Goal: Information Seeking & Learning: Learn about a topic

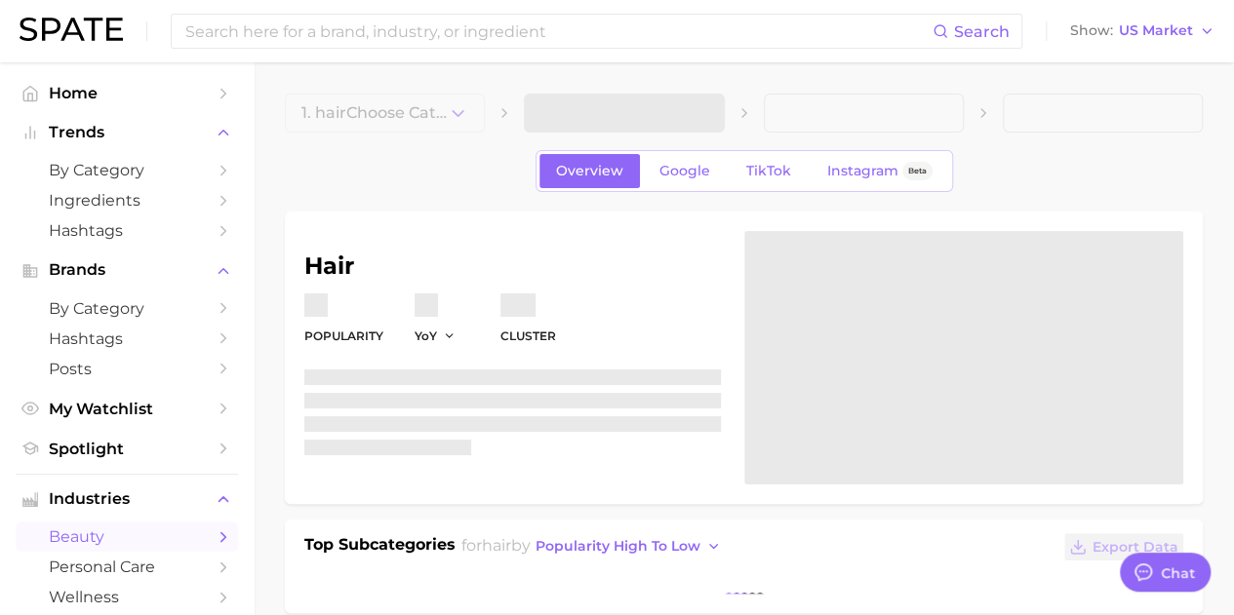
type textarea "x"
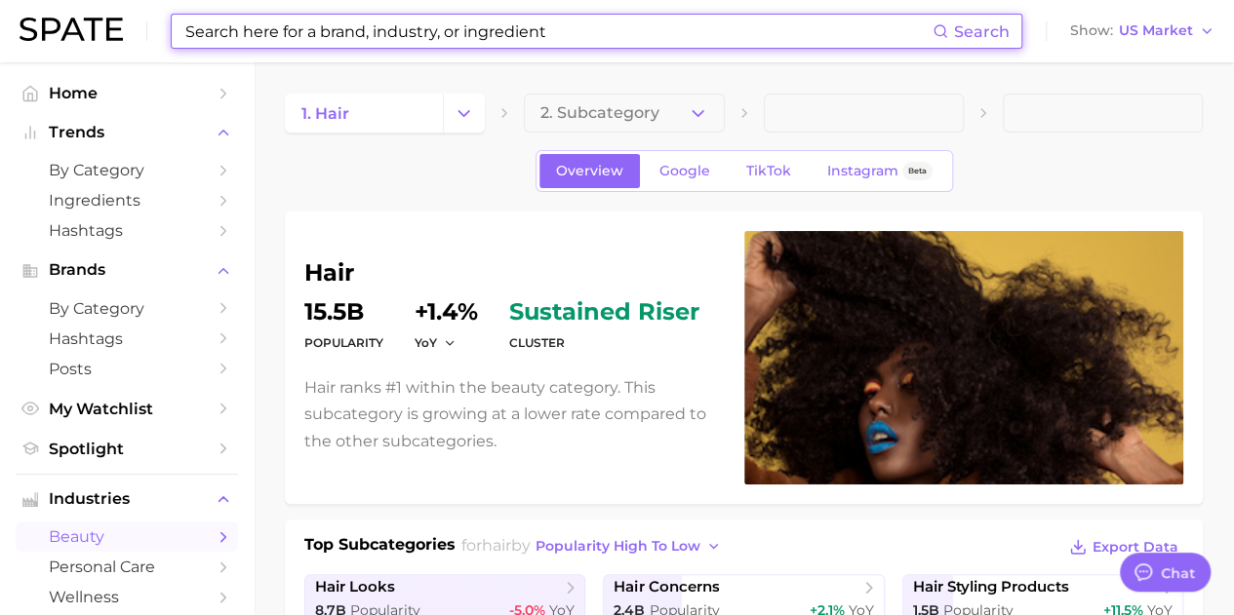
click at [493, 36] on input at bounding box center [557, 31] width 749 height 33
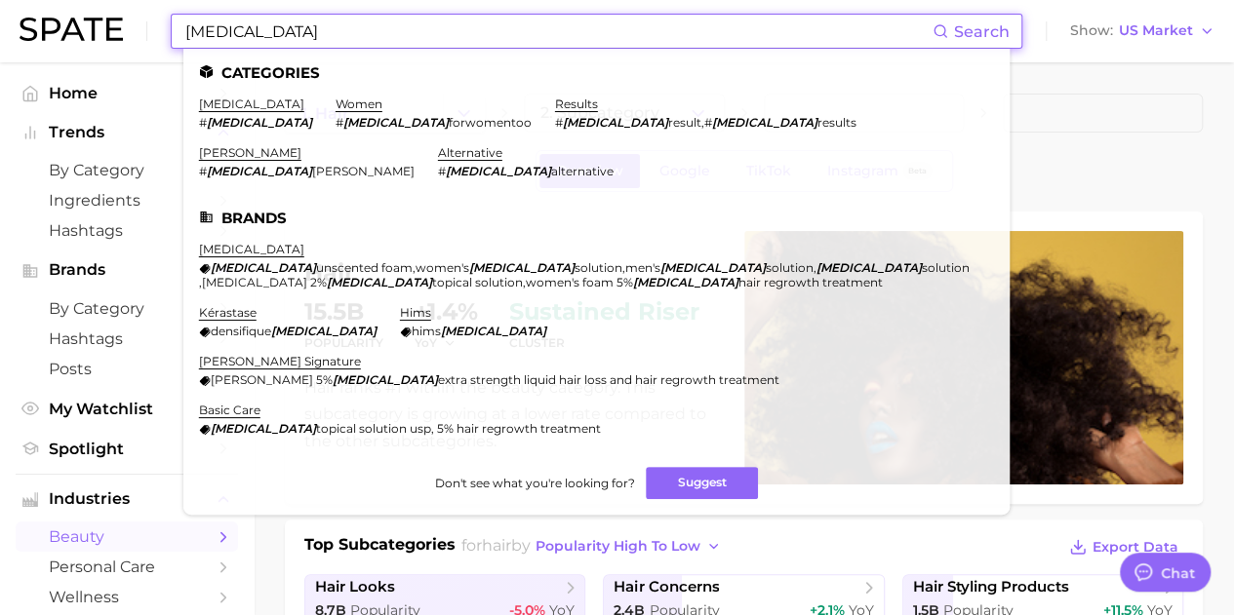
type input "minoxidil"
click at [223, 112] on li "minoxidil # minoxidil" at bounding box center [255, 113] width 113 height 33
click at [221, 103] on link "minoxidil" at bounding box center [251, 104] width 105 height 15
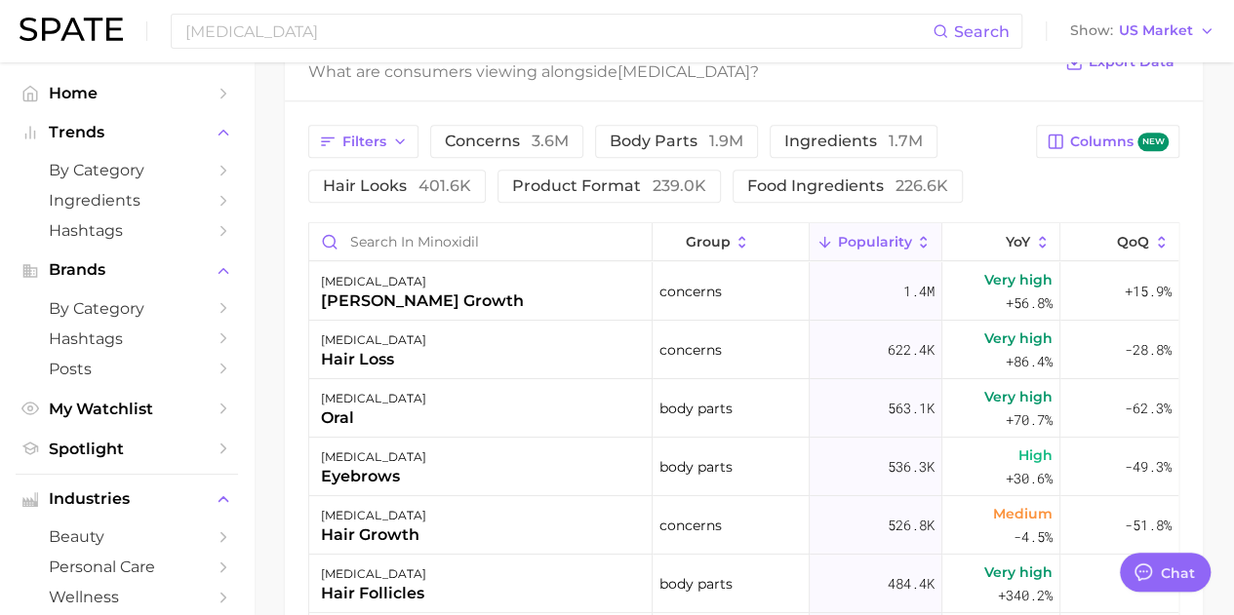
scroll to position [1073, 0]
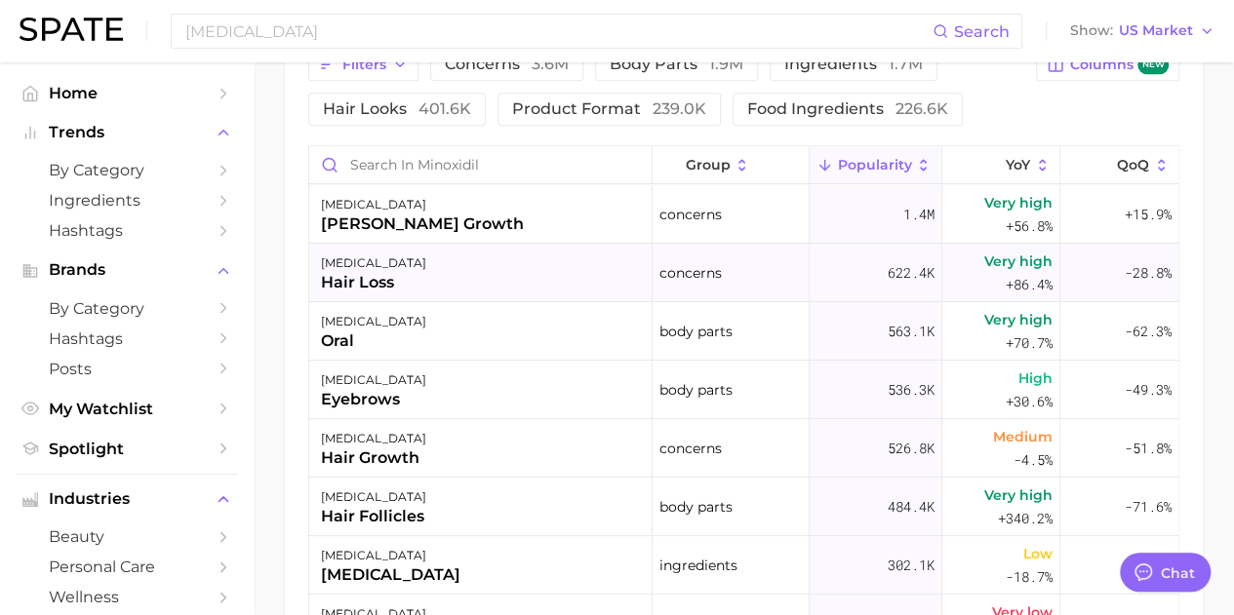
click at [422, 278] on div "minoxidil hair loss" at bounding box center [480, 273] width 343 height 59
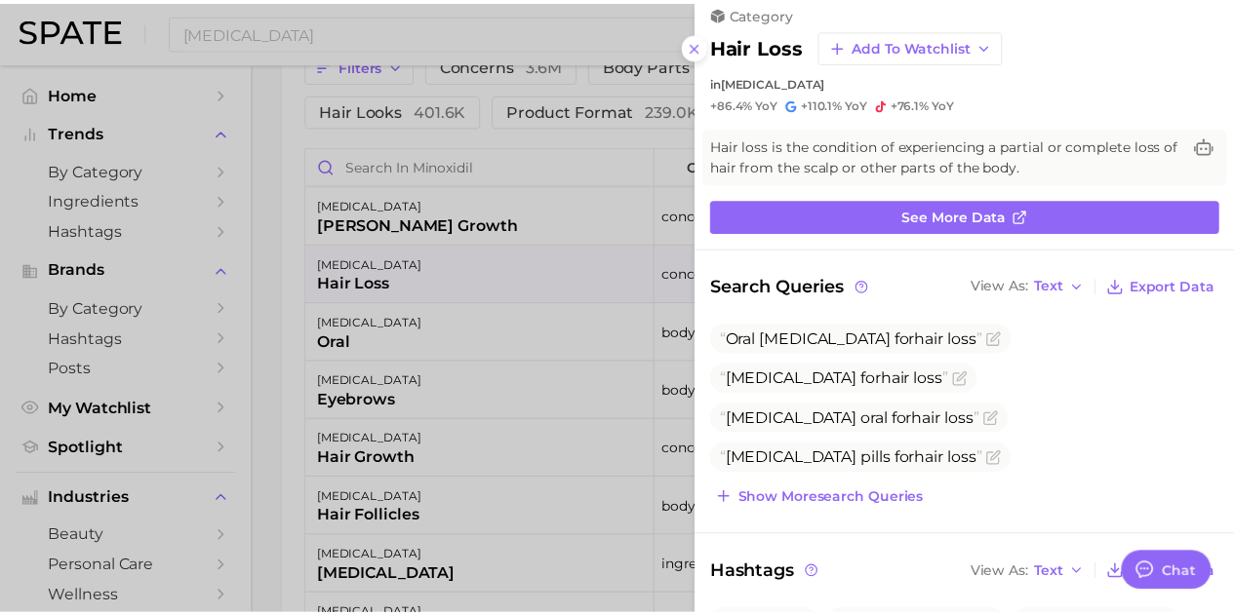
scroll to position [312, 0]
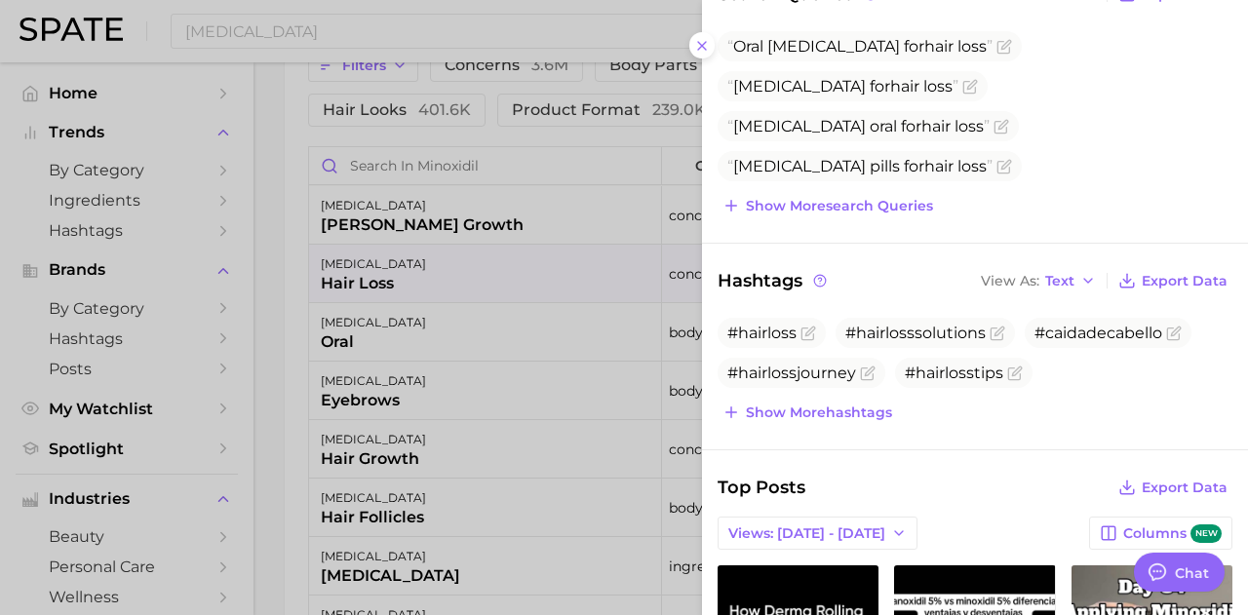
click at [361, 34] on div at bounding box center [624, 307] width 1248 height 615
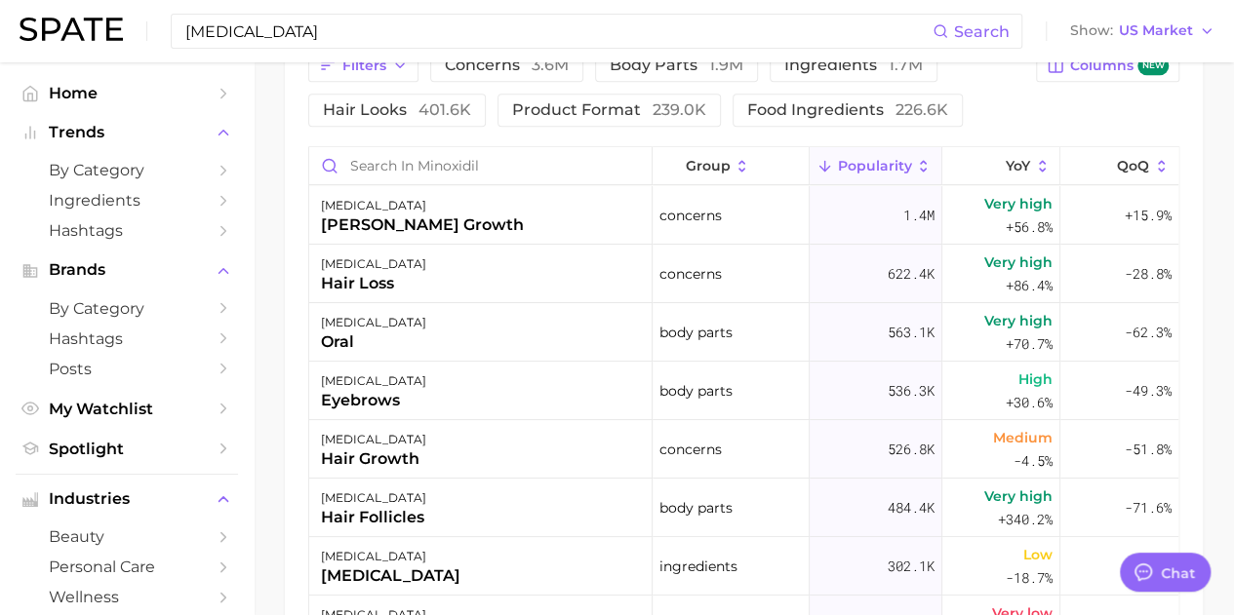
click at [361, 34] on input "minoxidil" at bounding box center [557, 31] width 749 height 33
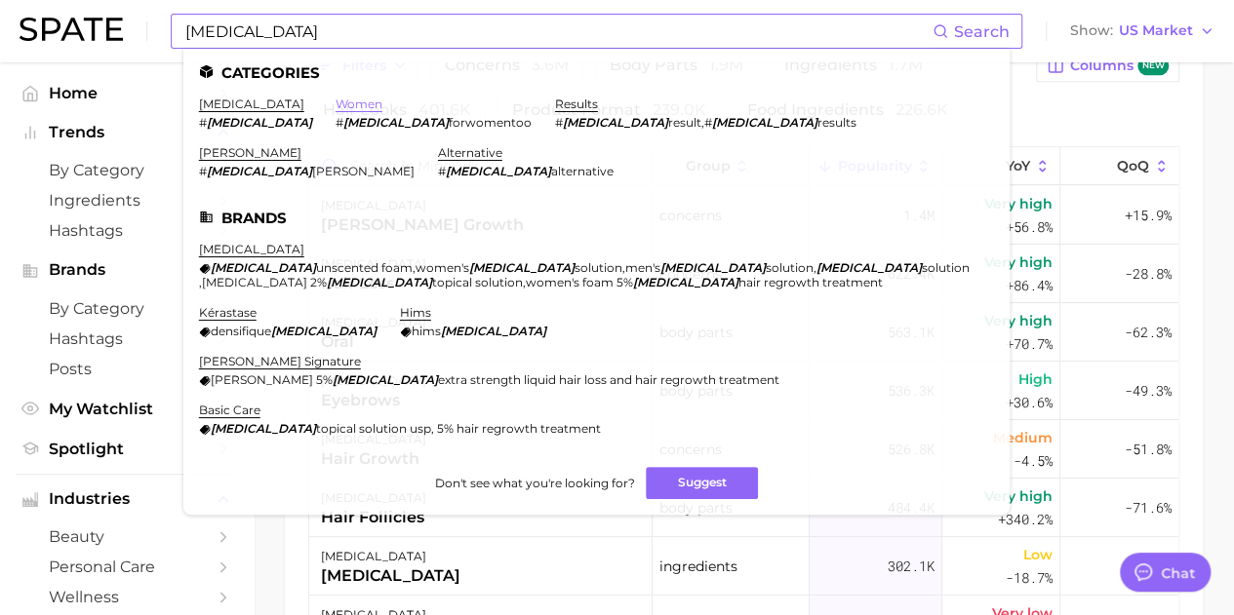
click at [335, 106] on link "women" at bounding box center [358, 104] width 47 height 15
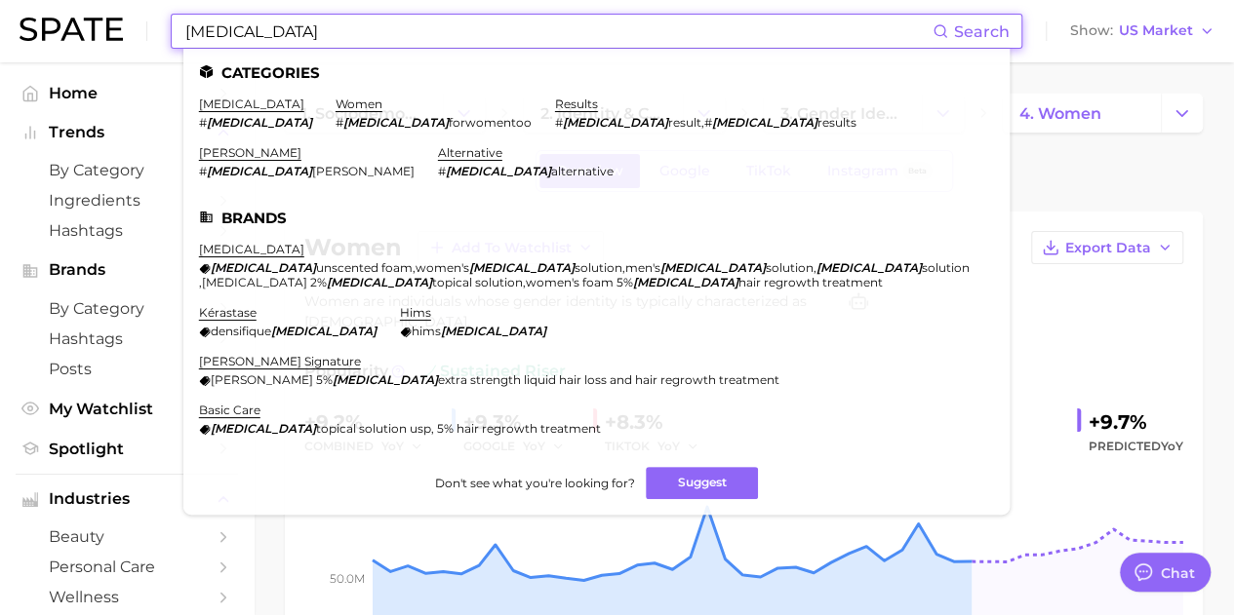
click at [321, 31] on input "minoxidil" at bounding box center [557, 31] width 749 height 33
click at [232, 102] on link "minoxidil" at bounding box center [251, 104] width 105 height 15
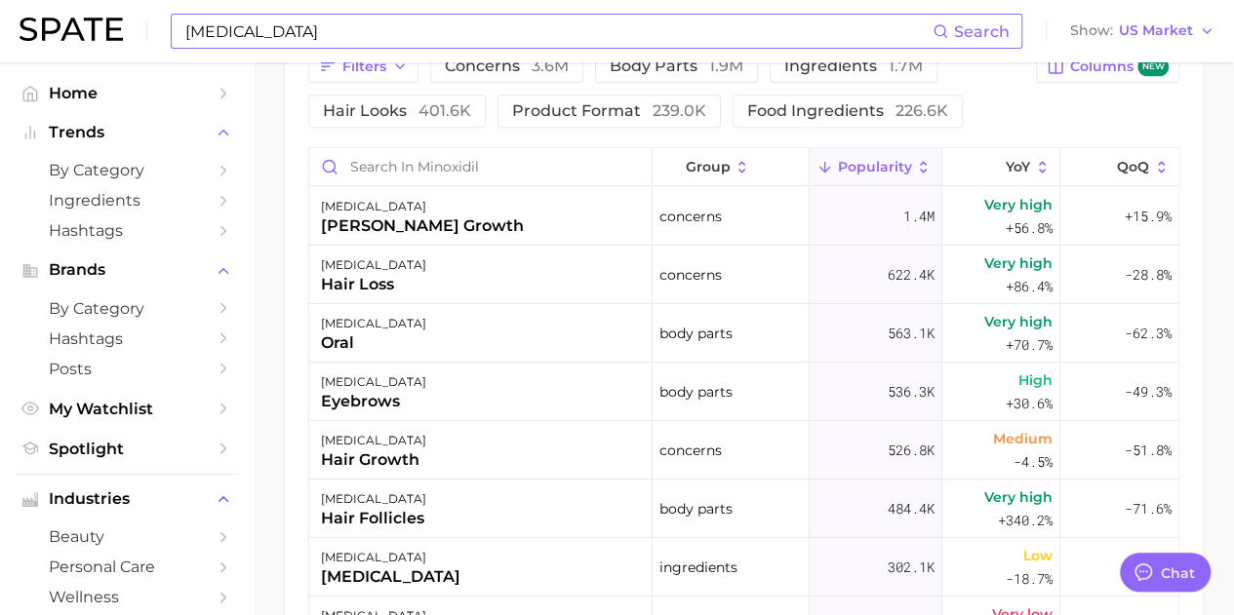
scroll to position [1073, 0]
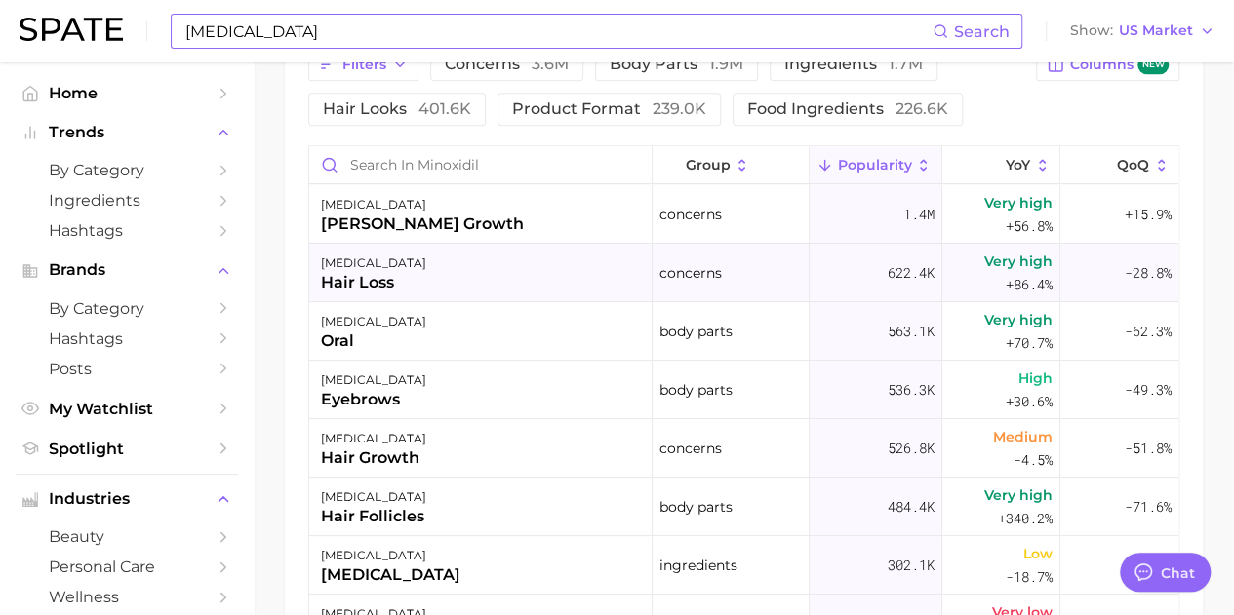
click at [429, 274] on div "minoxidil hair loss" at bounding box center [480, 273] width 343 height 59
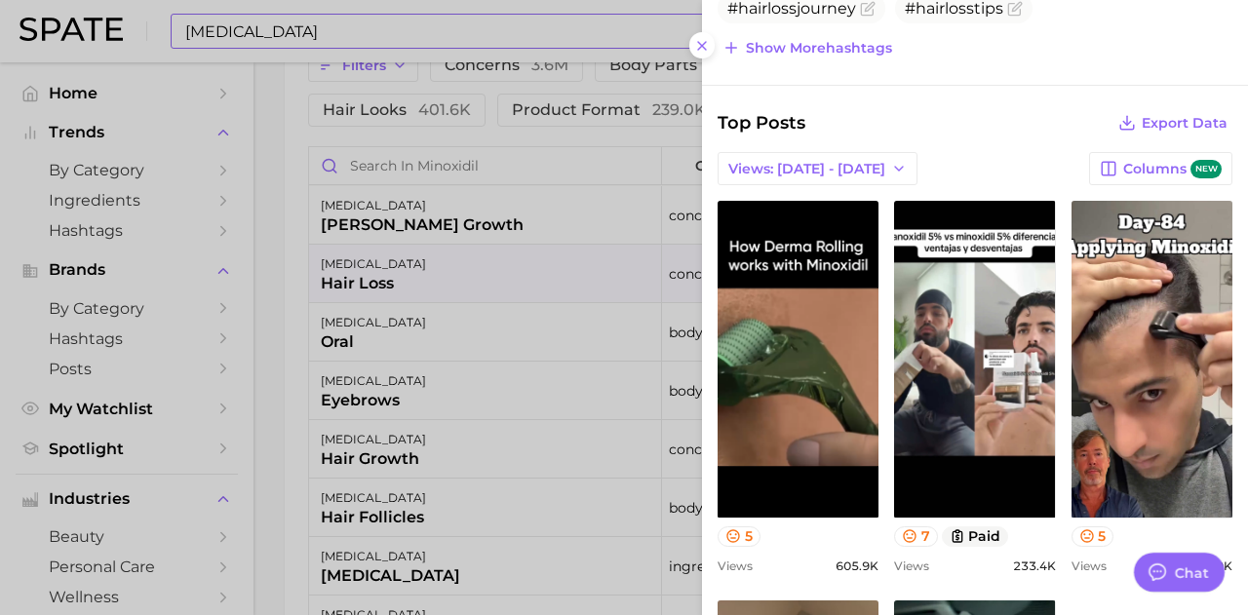
scroll to position [683, 0]
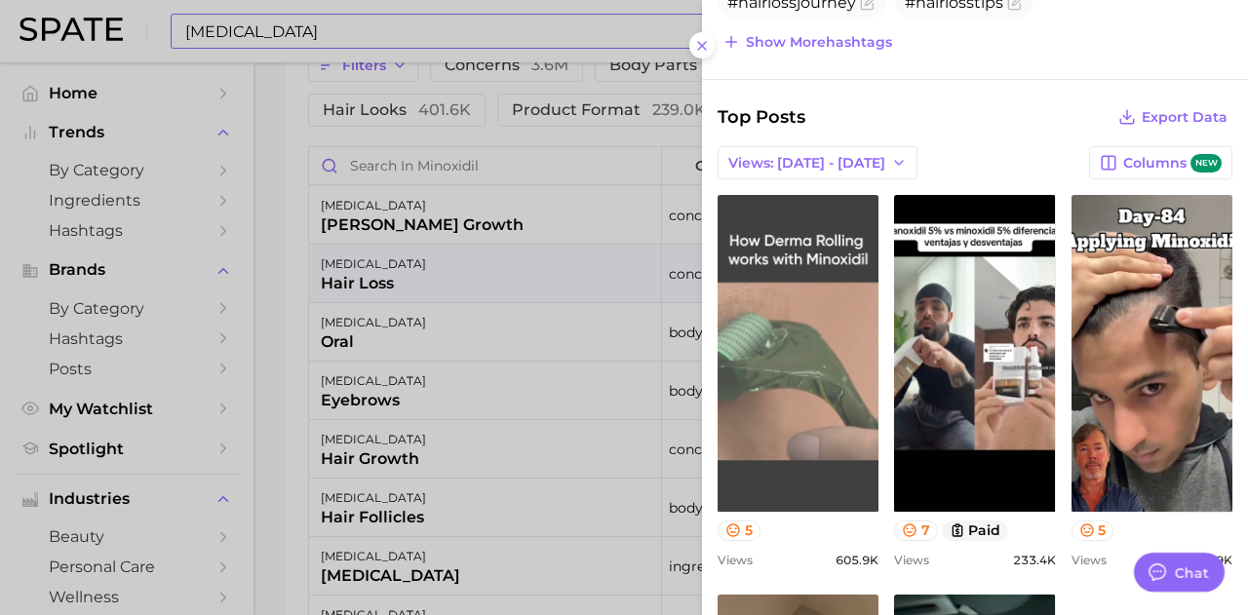
click at [783, 338] on link "view post on TikTok" at bounding box center [798, 353] width 161 height 317
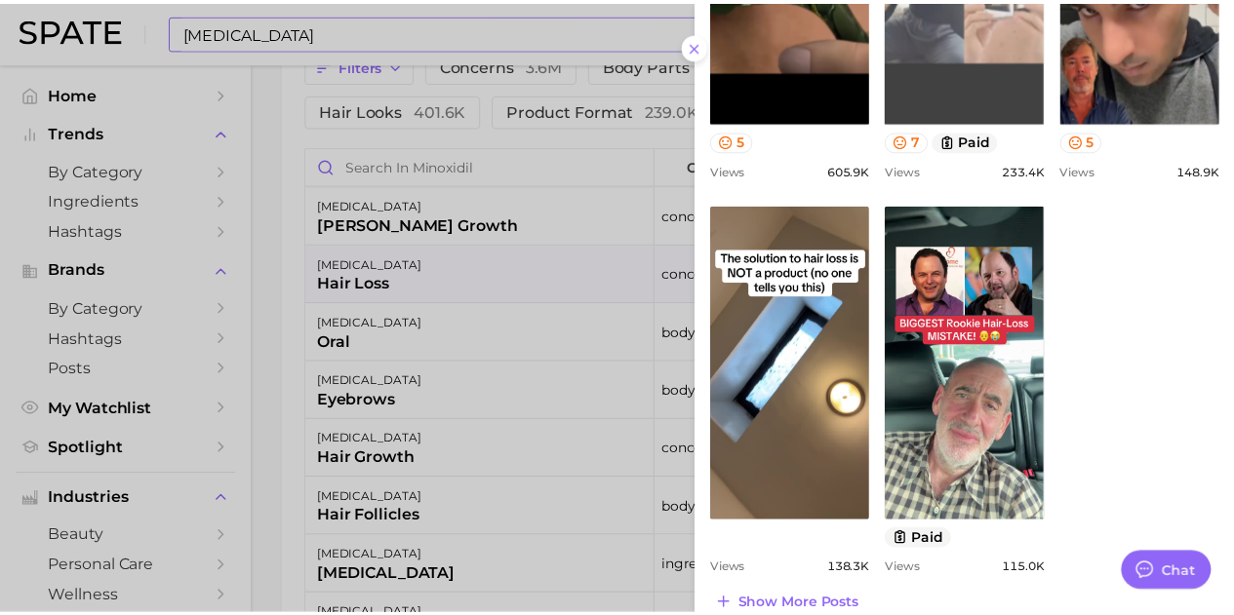
scroll to position [1092, 0]
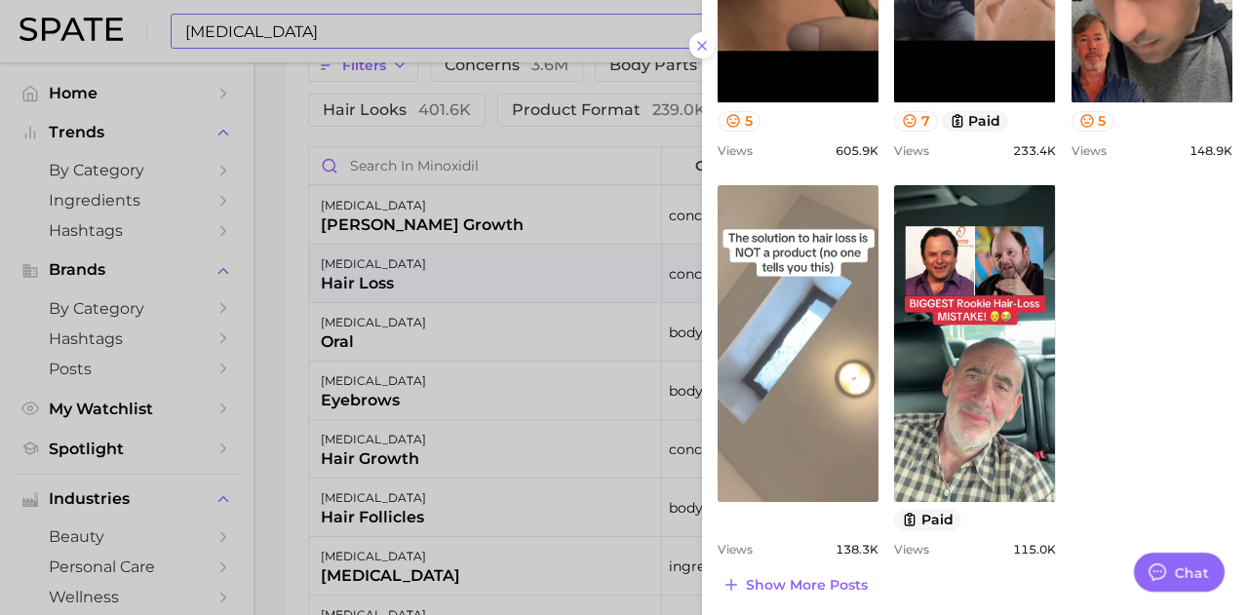
click at [793, 349] on link "view post on TikTok" at bounding box center [798, 343] width 161 height 317
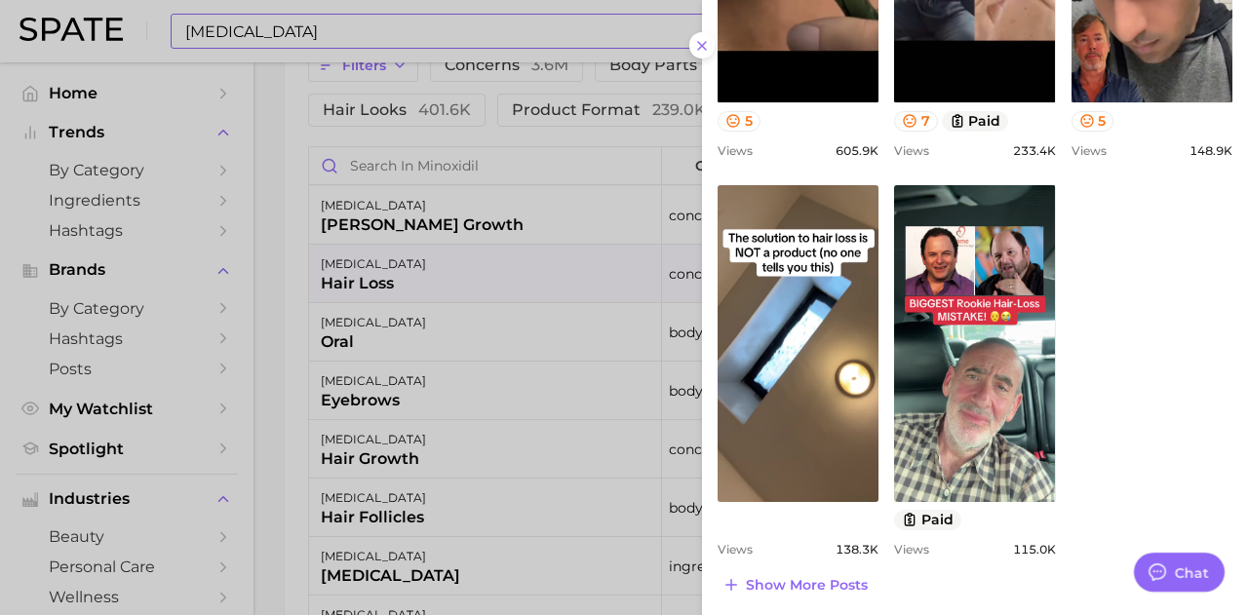
click at [306, 29] on div at bounding box center [624, 307] width 1248 height 615
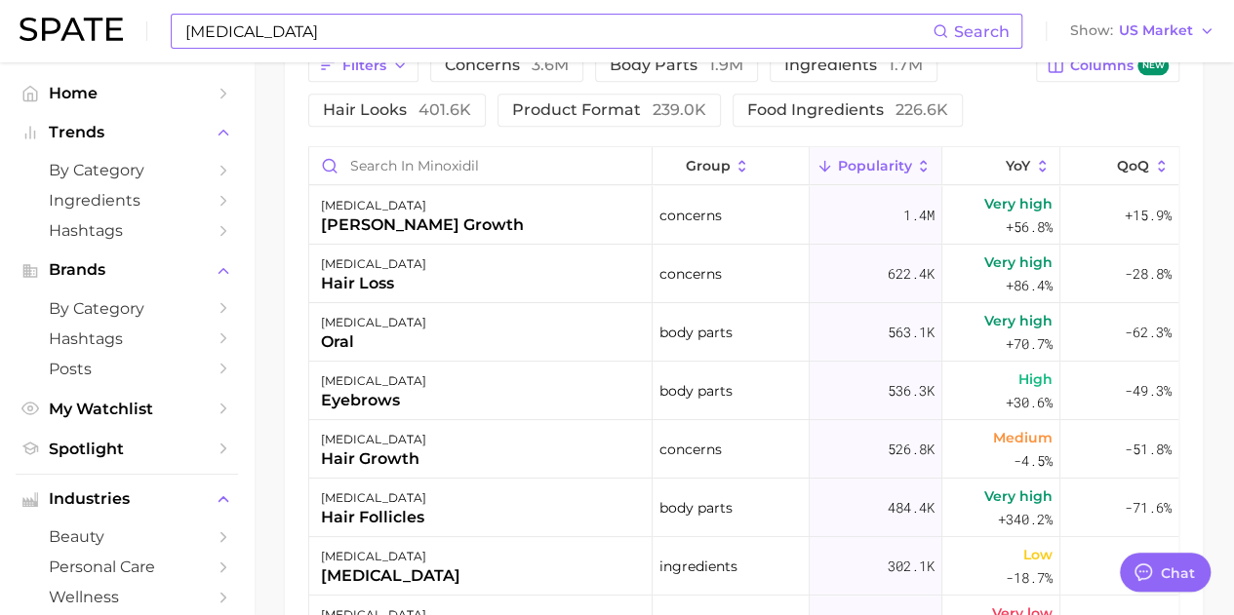
click at [297, 31] on input "minoxidil" at bounding box center [557, 31] width 749 height 33
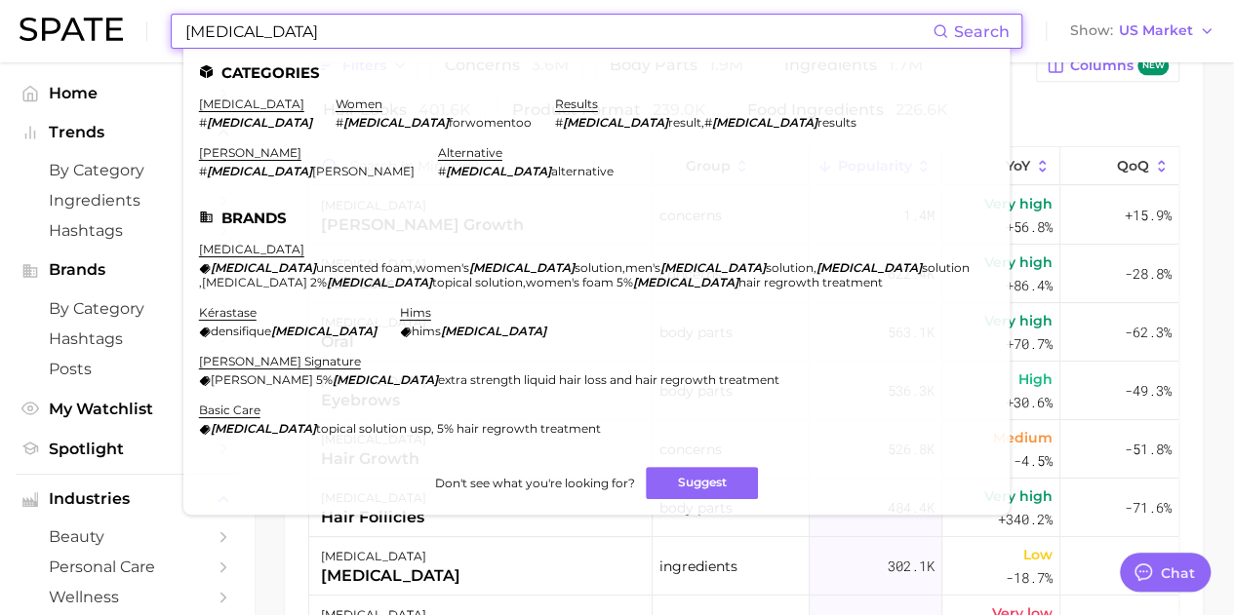
click at [297, 31] on input "minoxidil" at bounding box center [557, 31] width 749 height 33
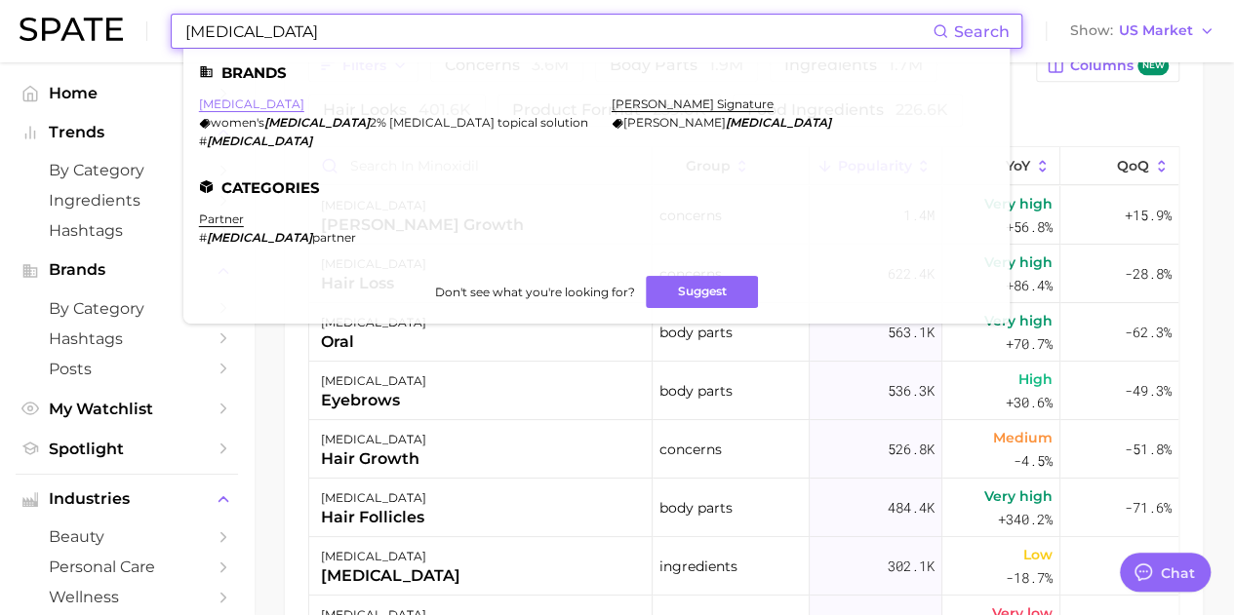
type input "rogaine"
click at [222, 102] on link "rogaine" at bounding box center [251, 104] width 105 height 15
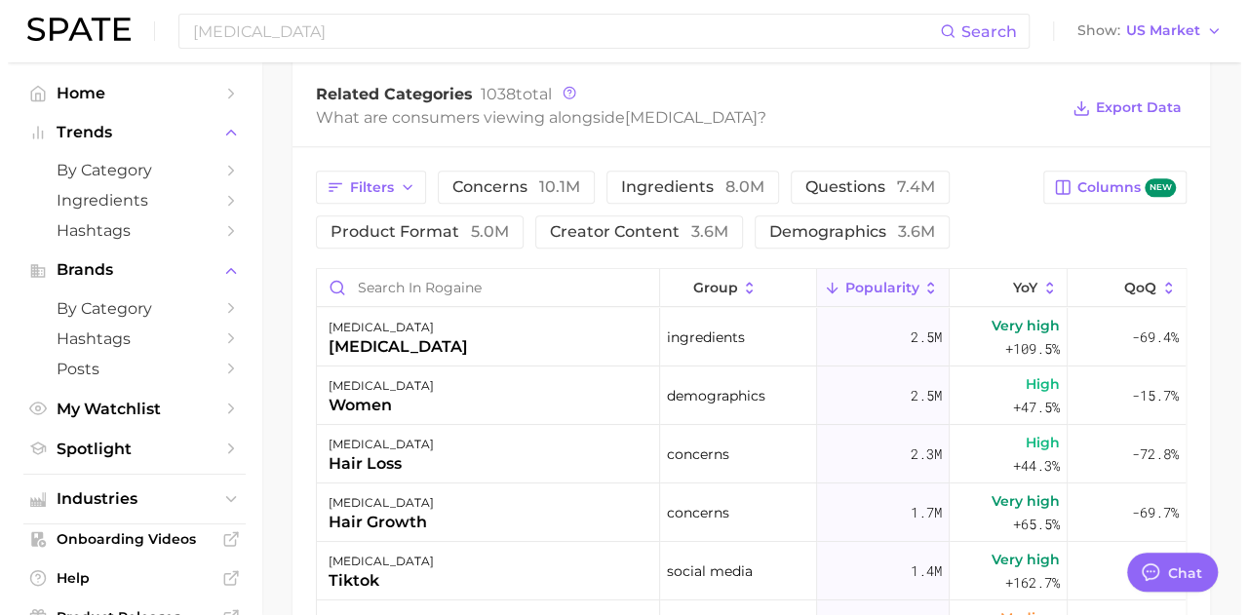
scroll to position [878, 0]
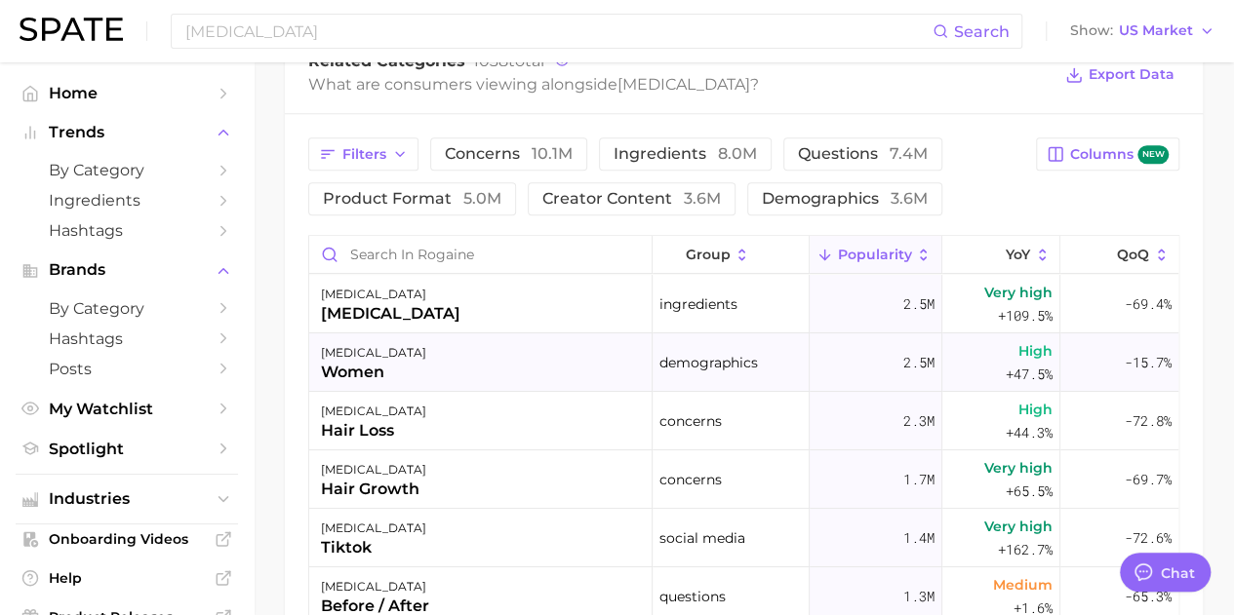
click at [530, 360] on div "rogaine women" at bounding box center [480, 363] width 343 height 59
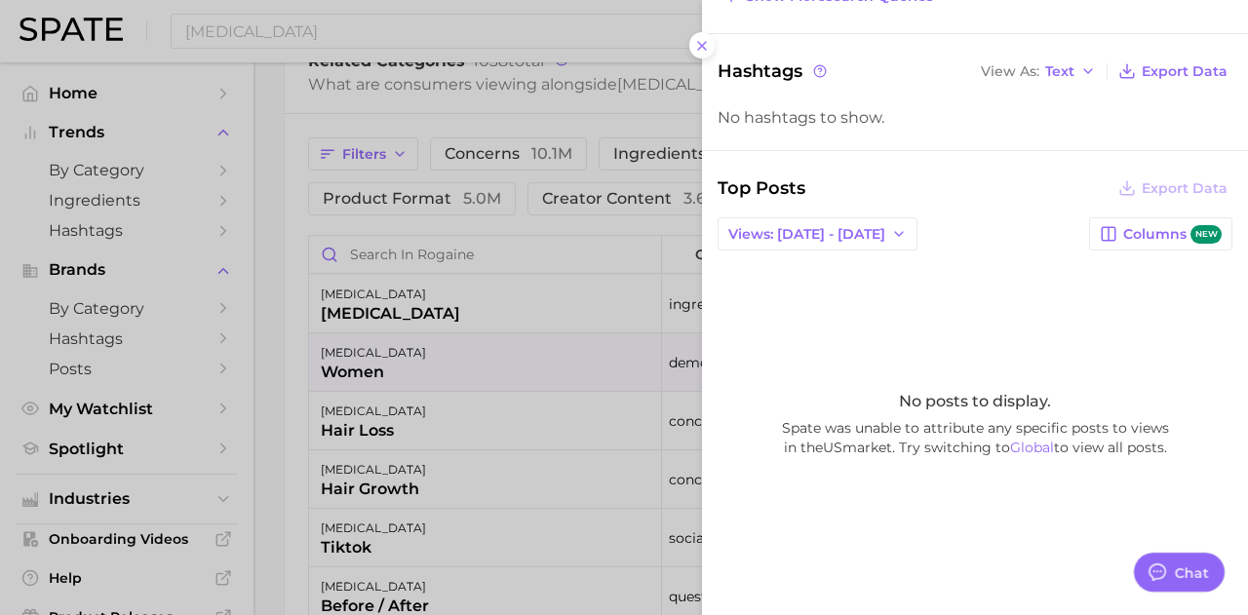
scroll to position [484, 0]
click at [891, 224] on icon "button" at bounding box center [899, 232] width 16 height 16
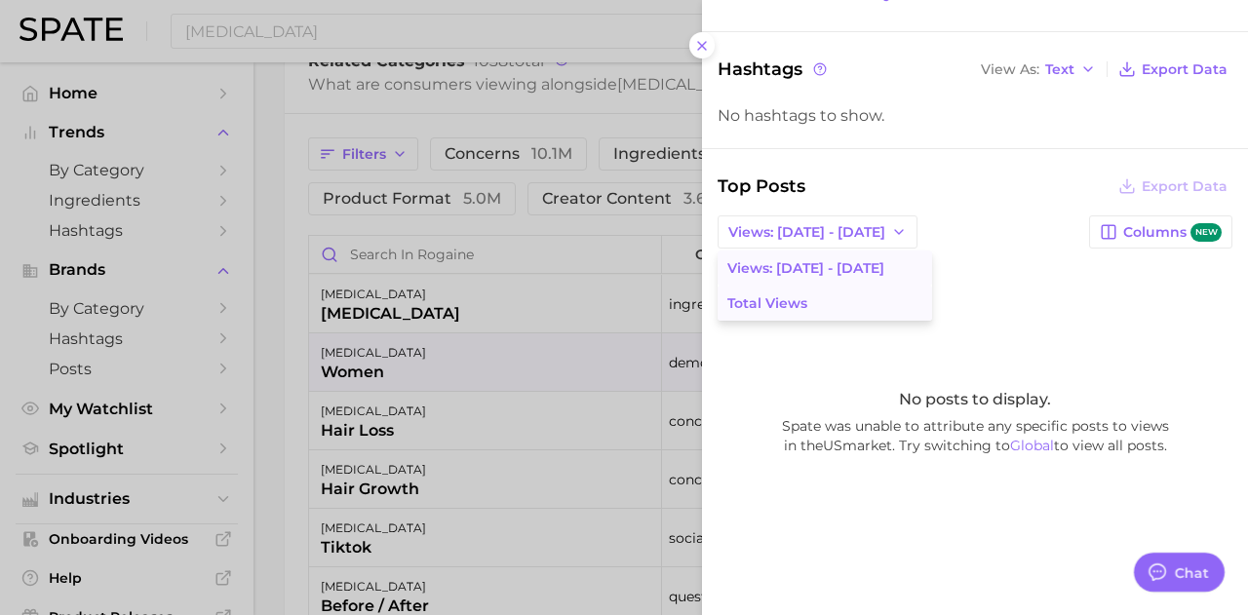
click at [781, 300] on span "Total Views" at bounding box center [768, 303] width 80 height 17
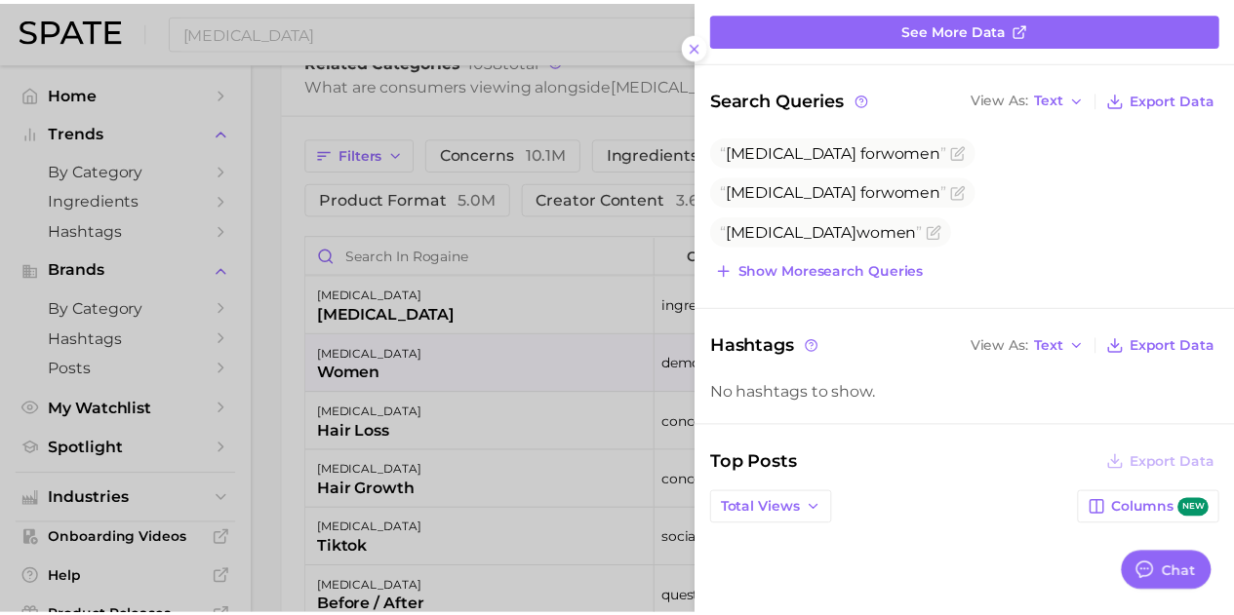
scroll to position [191, 0]
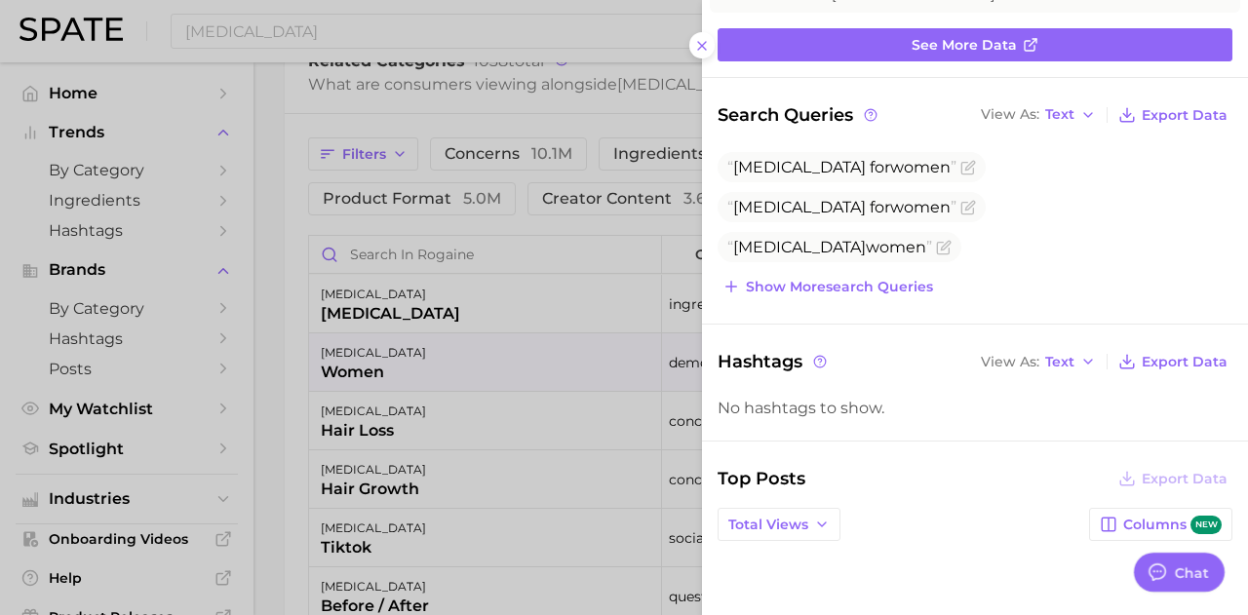
click at [294, 448] on div at bounding box center [624, 307] width 1248 height 615
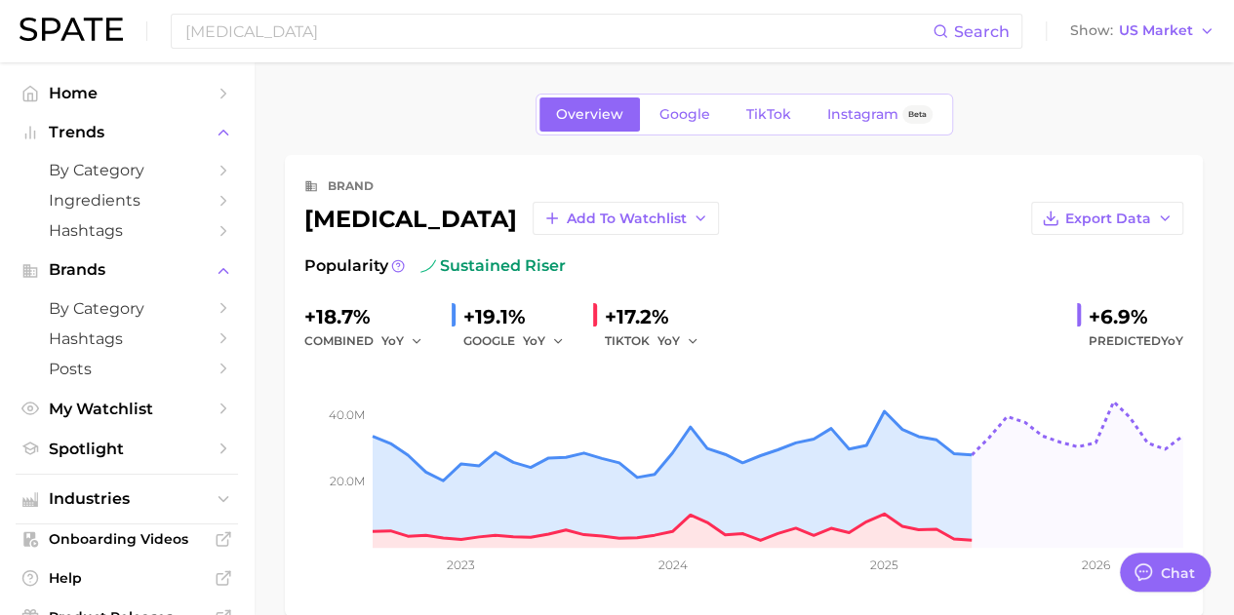
scroll to position [0, 0]
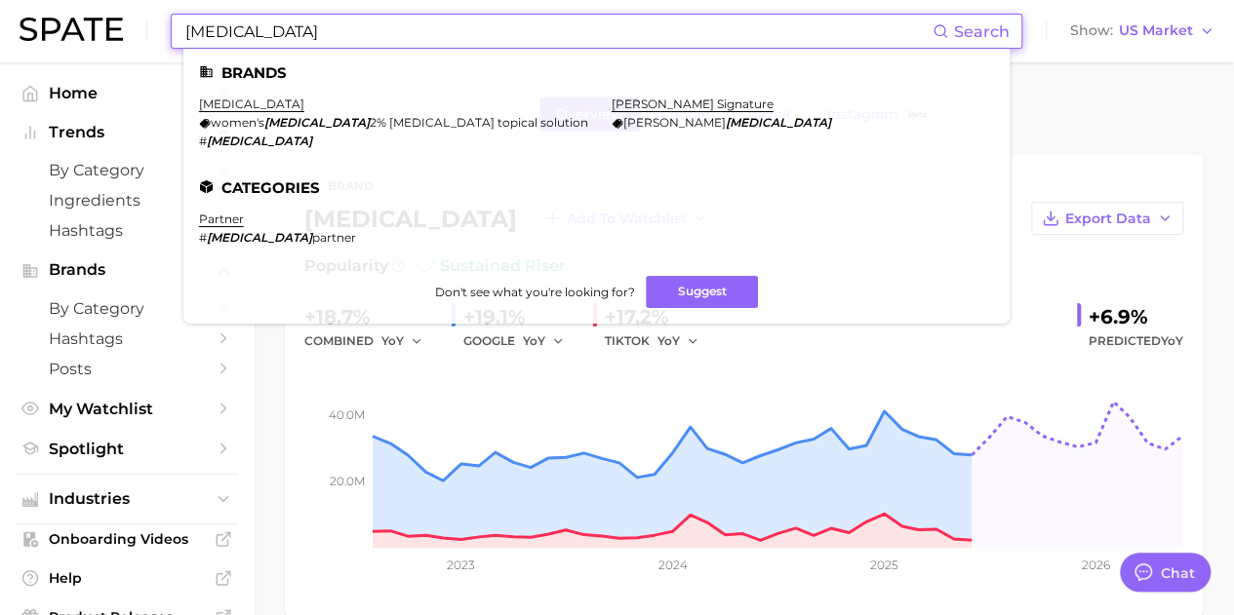
click at [289, 36] on input "rogaine" at bounding box center [557, 31] width 749 height 33
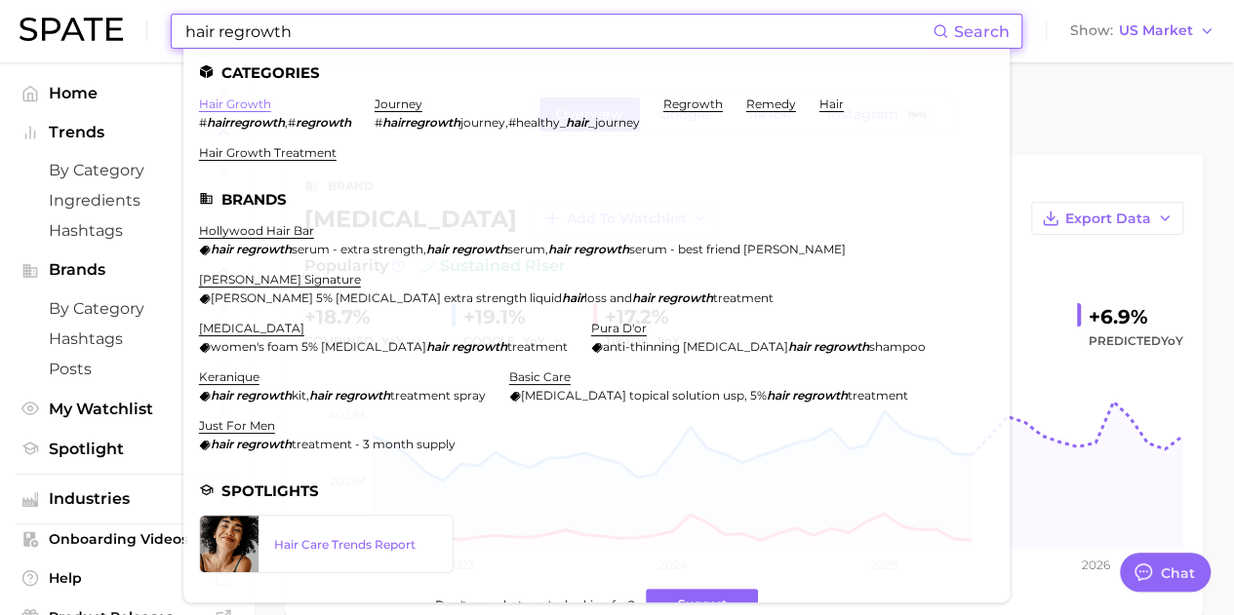
type input "hair regrowth"
click at [243, 107] on link "hair growth" at bounding box center [235, 104] width 72 height 15
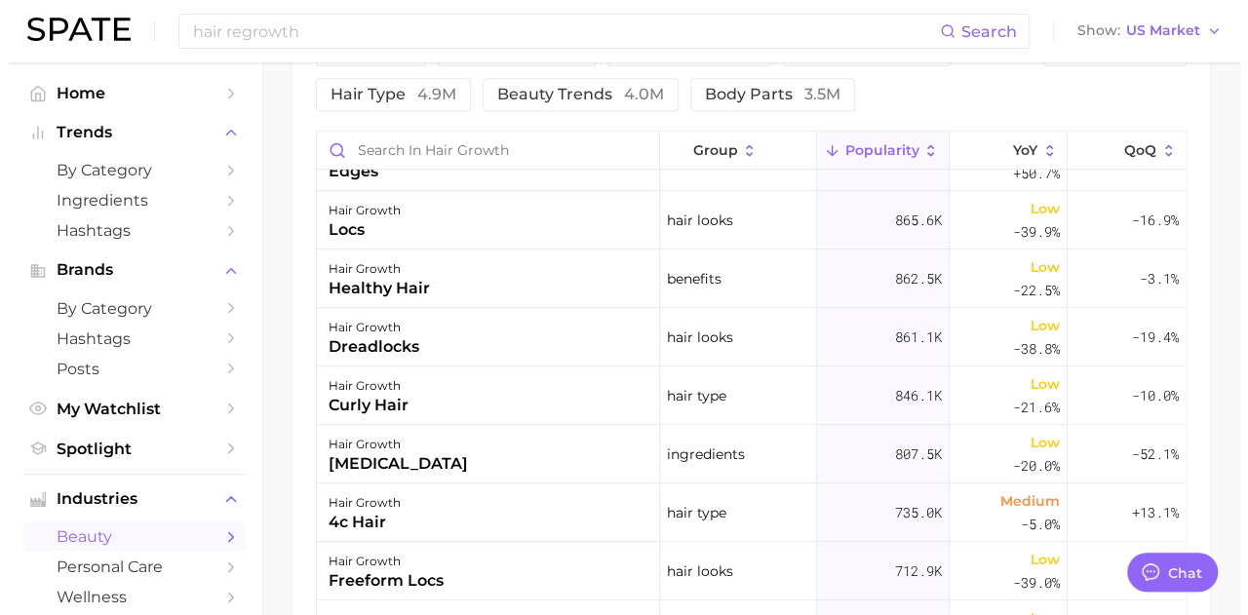
scroll to position [488, 0]
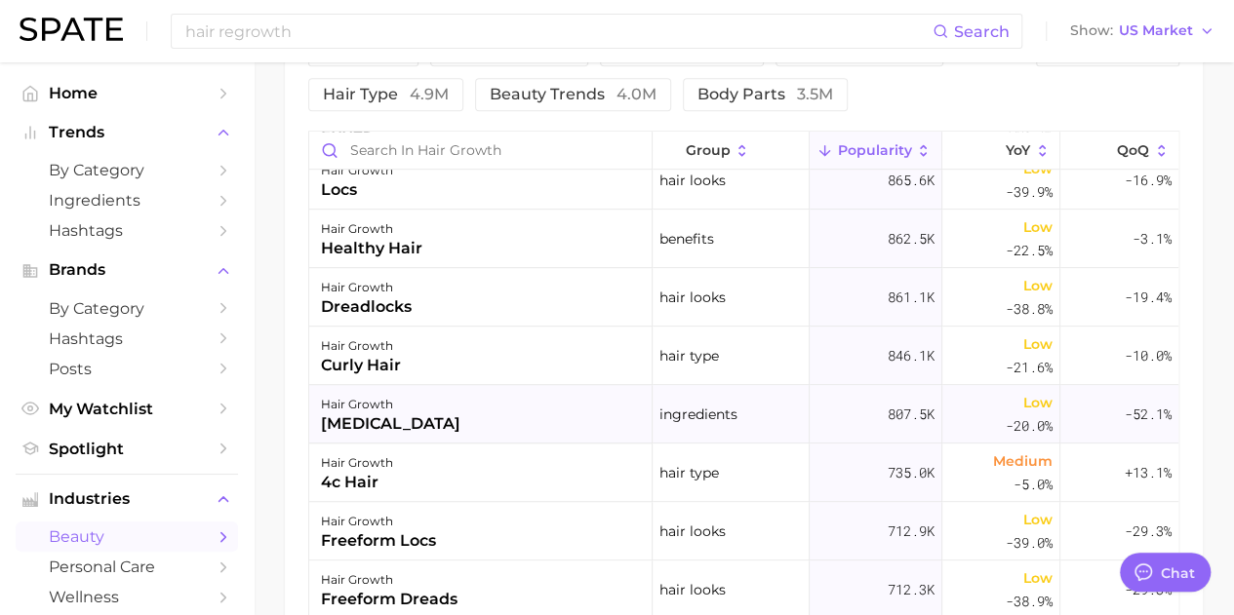
click at [413, 409] on div "hair growth minoxidil" at bounding box center [480, 414] width 343 height 59
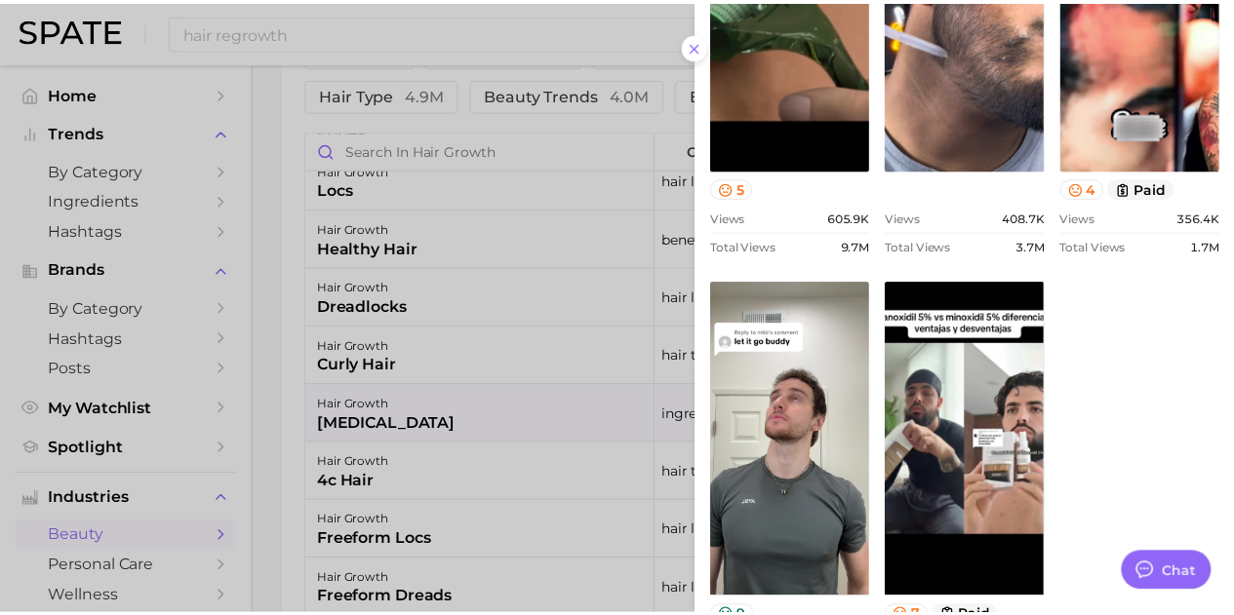
scroll to position [878, 0]
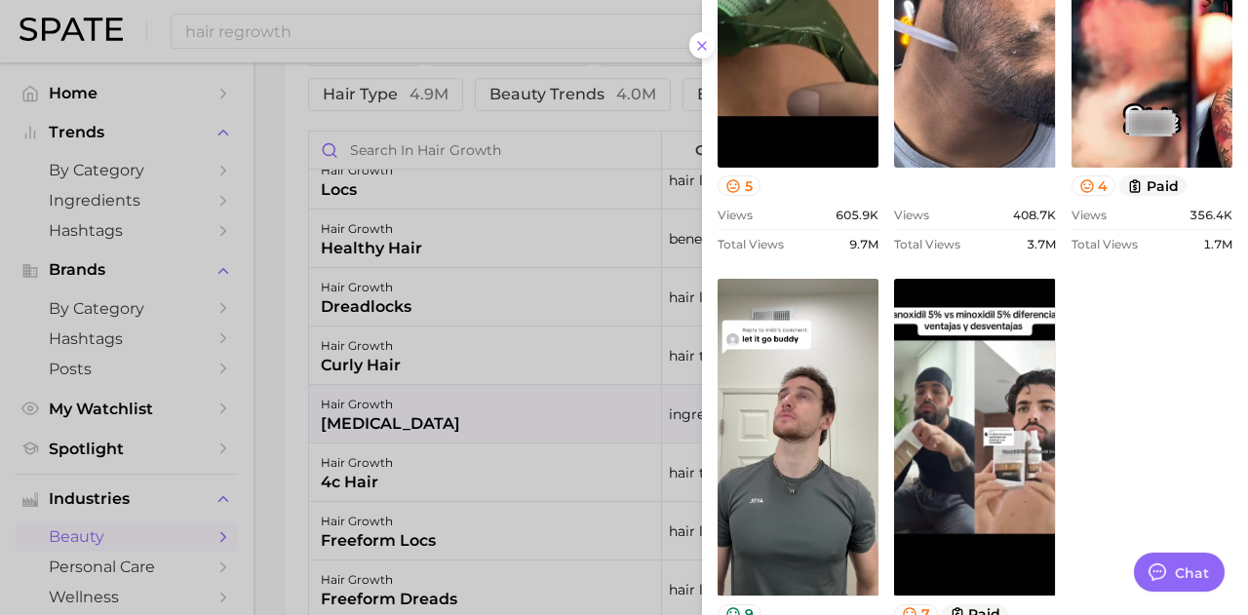
click at [700, 51] on icon at bounding box center [702, 46] width 16 height 16
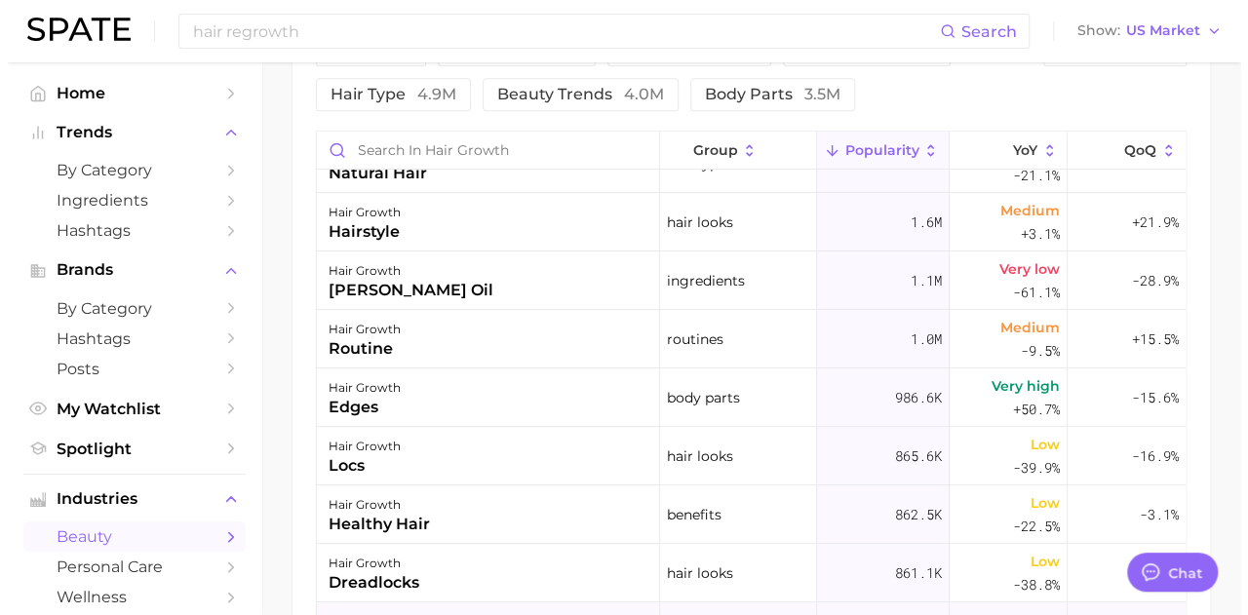
scroll to position [195, 0]
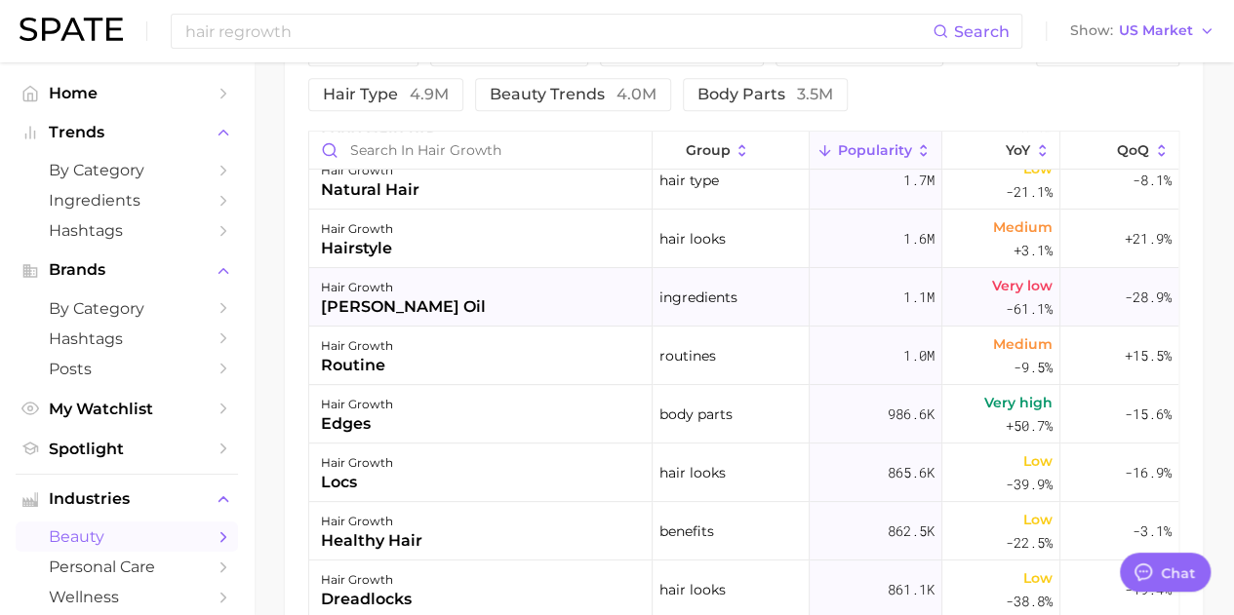
click at [431, 297] on div "hair growth rosemary oil" at bounding box center [480, 297] width 343 height 59
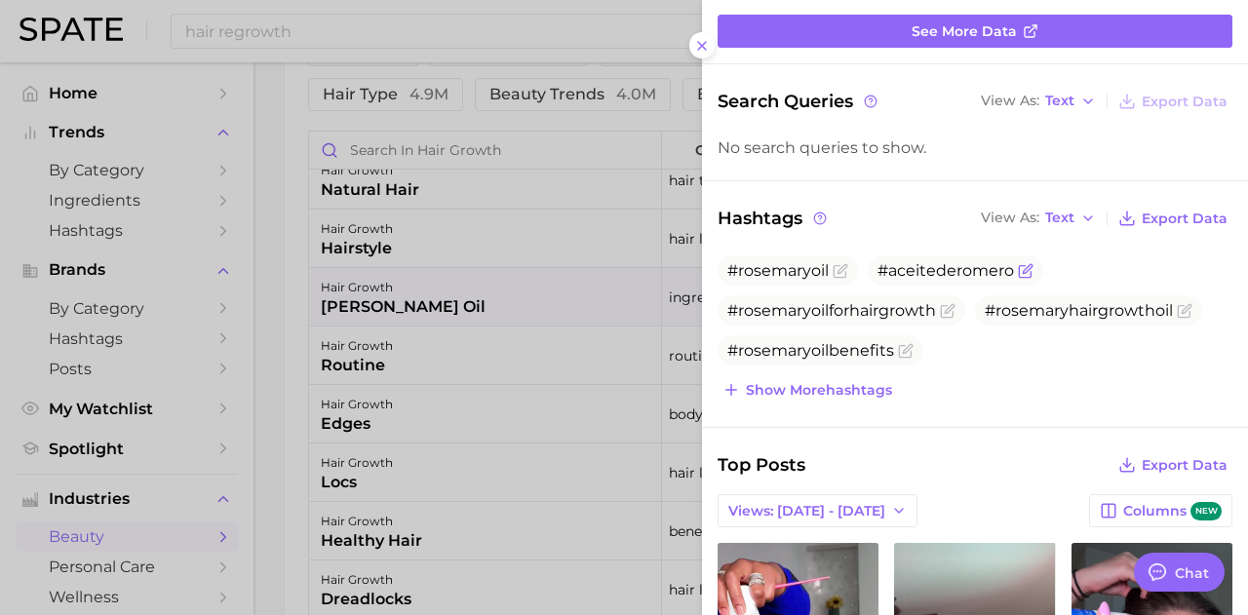
scroll to position [390, 0]
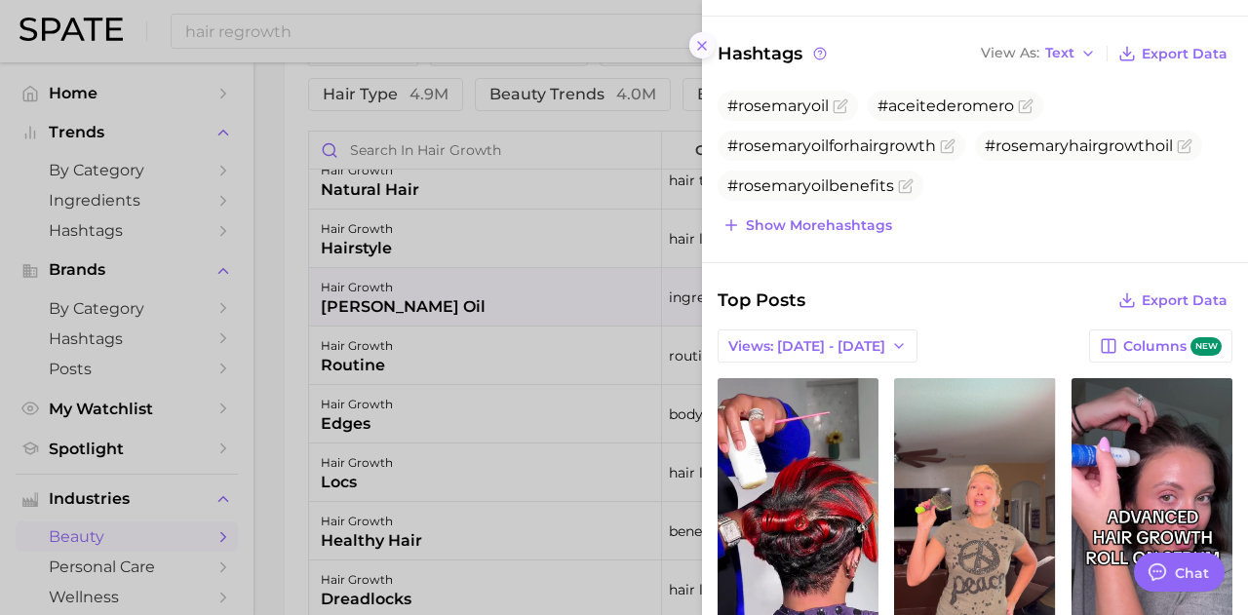
click at [705, 44] on icon at bounding box center [702, 46] width 16 height 16
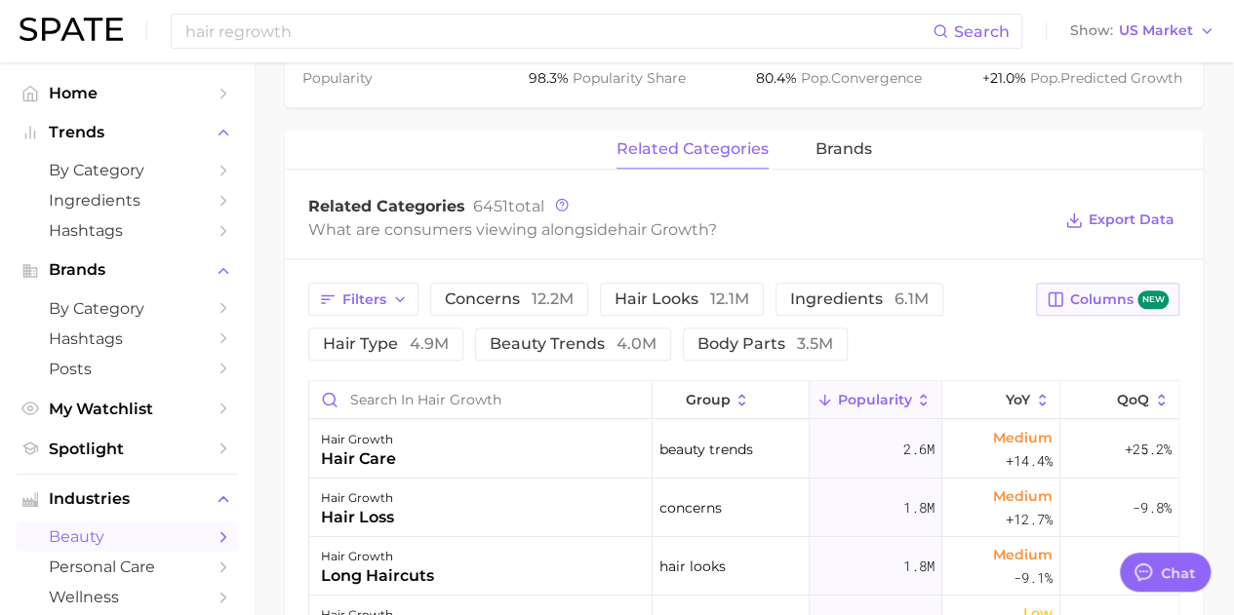
scroll to position [815, 0]
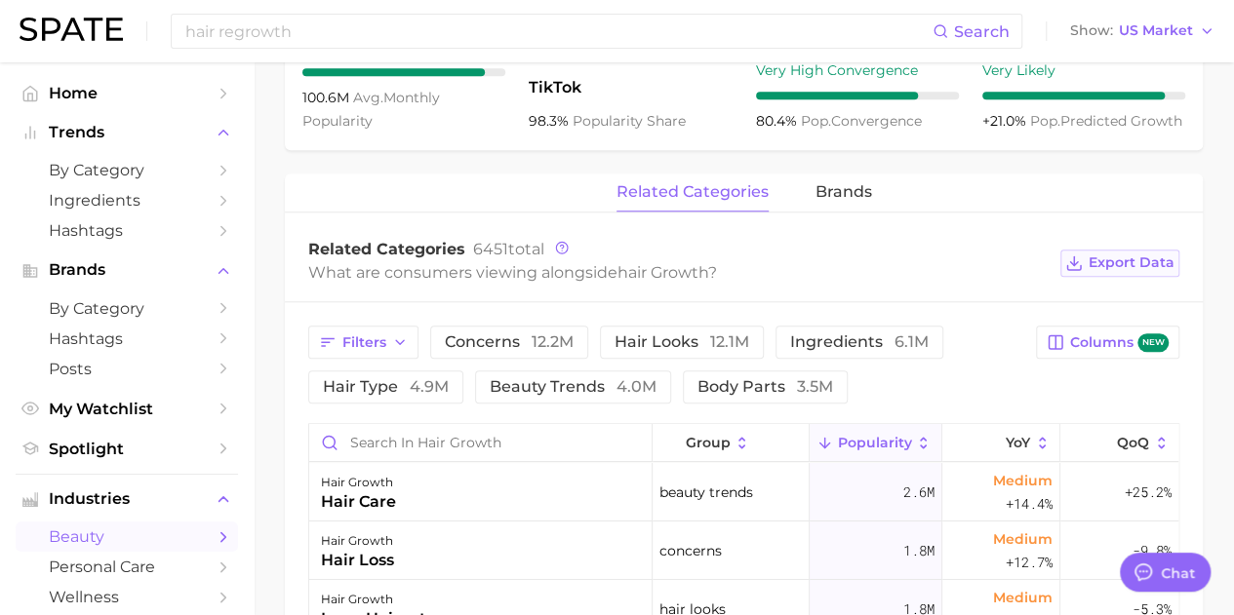
click at [1135, 260] on span "Export Data" at bounding box center [1131, 263] width 86 height 17
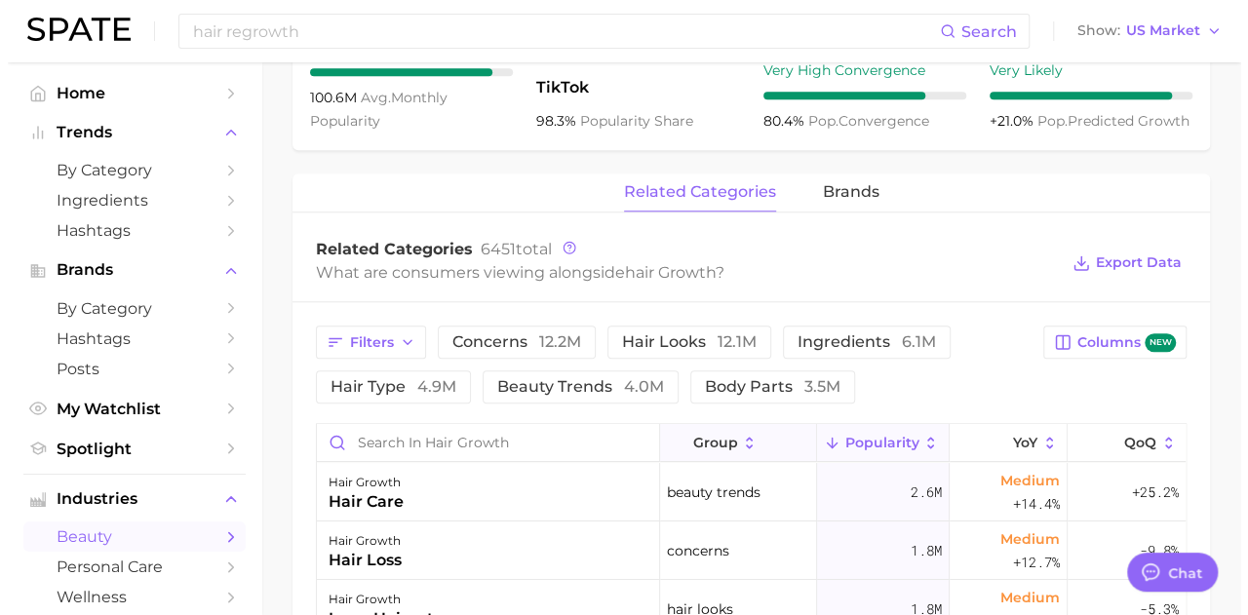
scroll to position [293, 0]
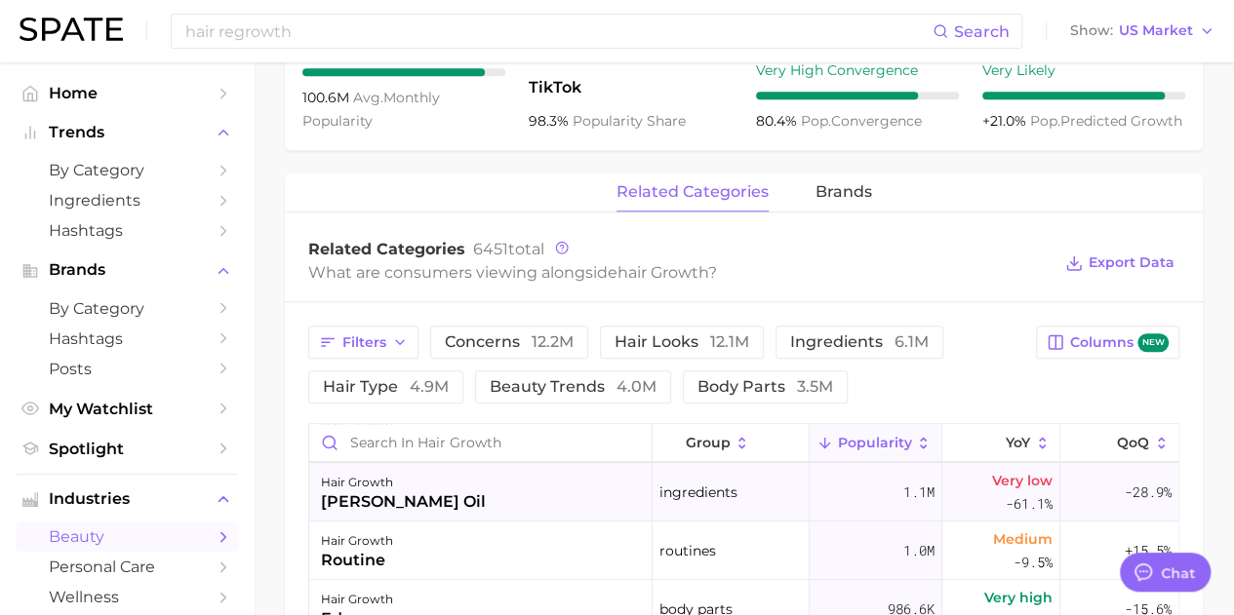
click at [517, 498] on div "hair growth rosemary oil" at bounding box center [480, 492] width 343 height 59
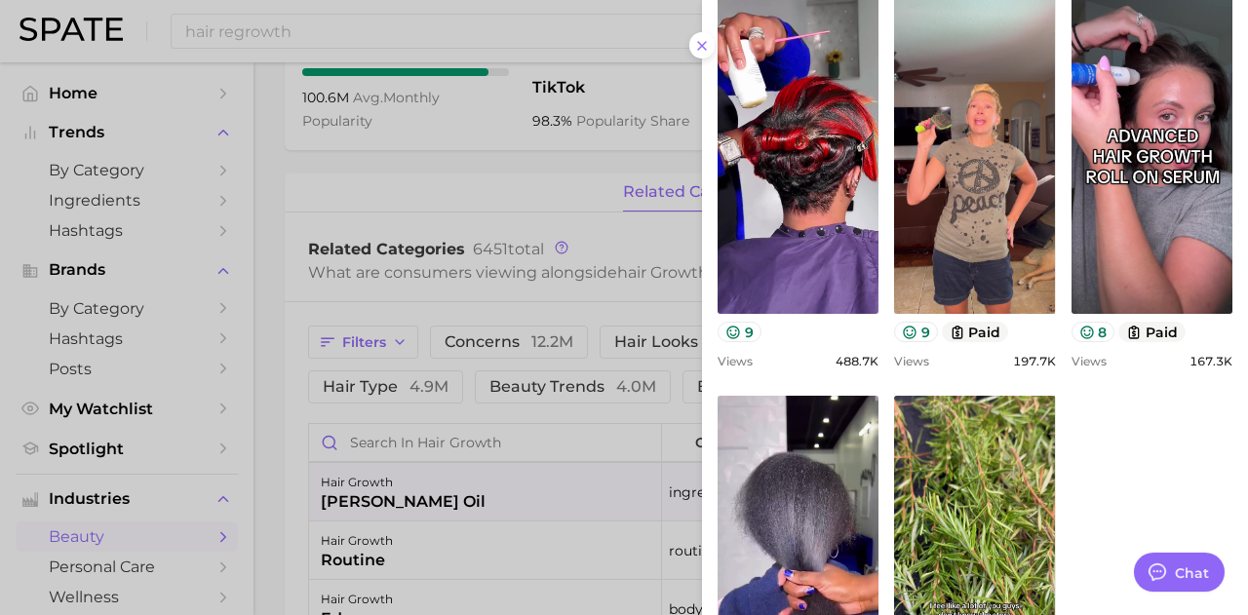
scroll to position [780, 0]
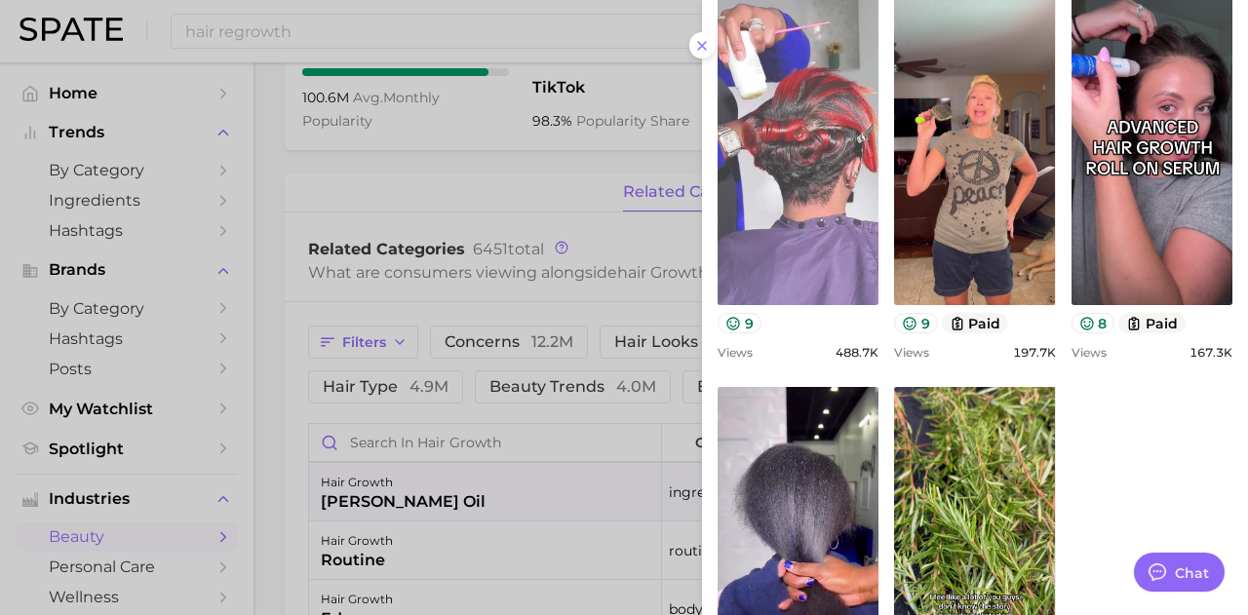
click at [819, 179] on link "view post on TikTok" at bounding box center [798, 146] width 161 height 317
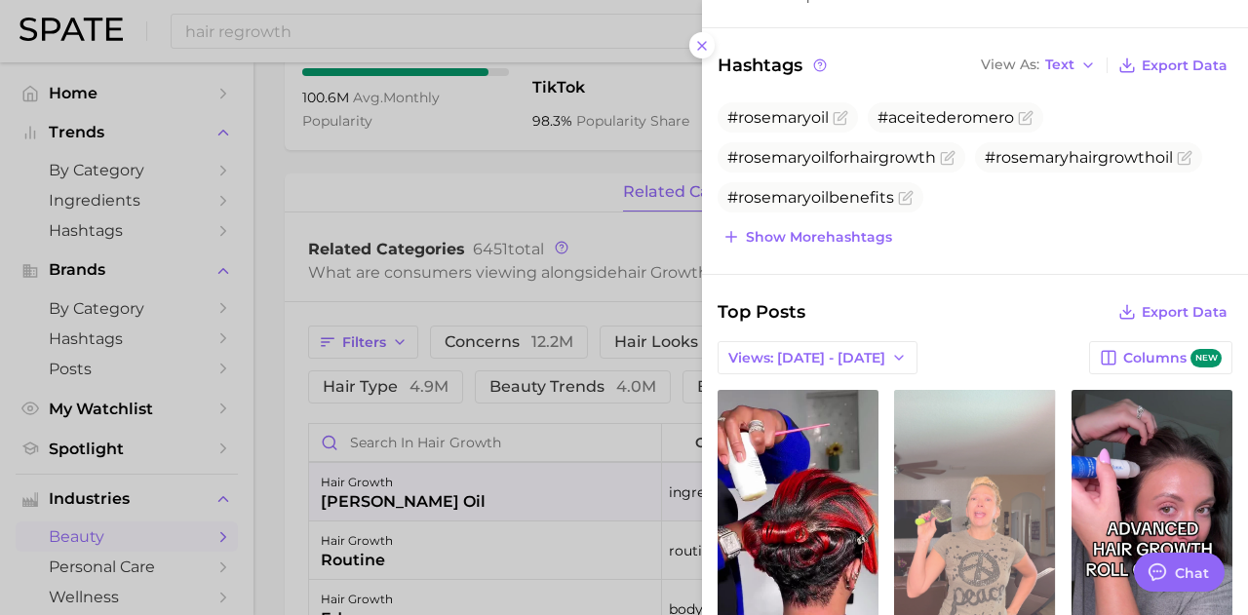
scroll to position [573, 0]
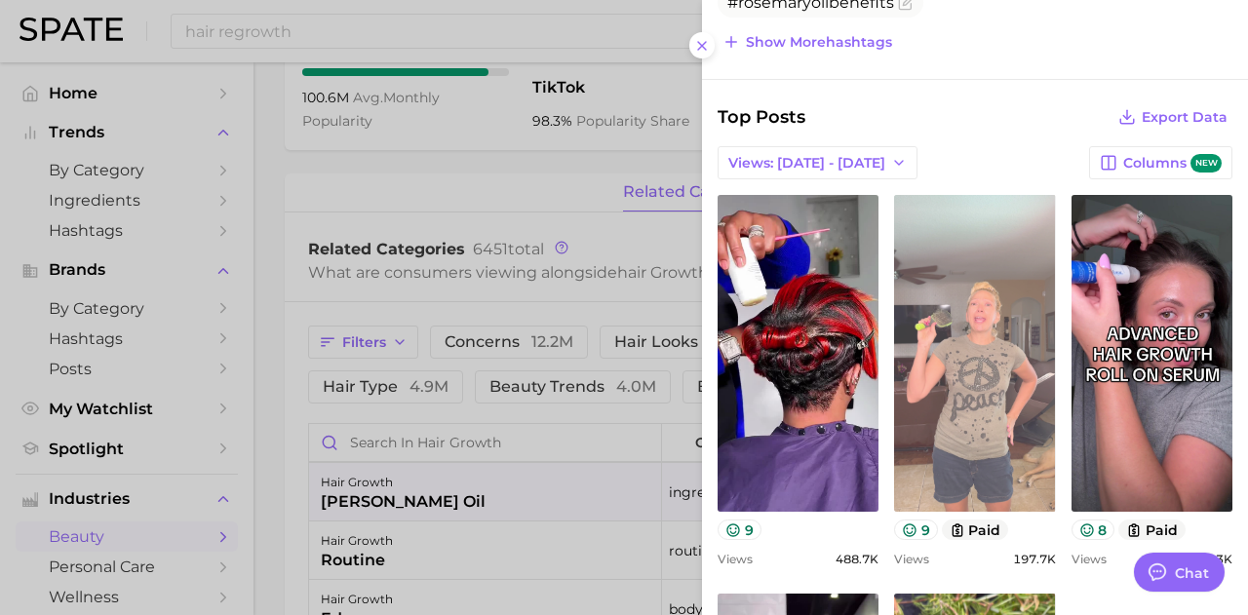
click at [961, 322] on link "view post on TikTok" at bounding box center [974, 353] width 161 height 317
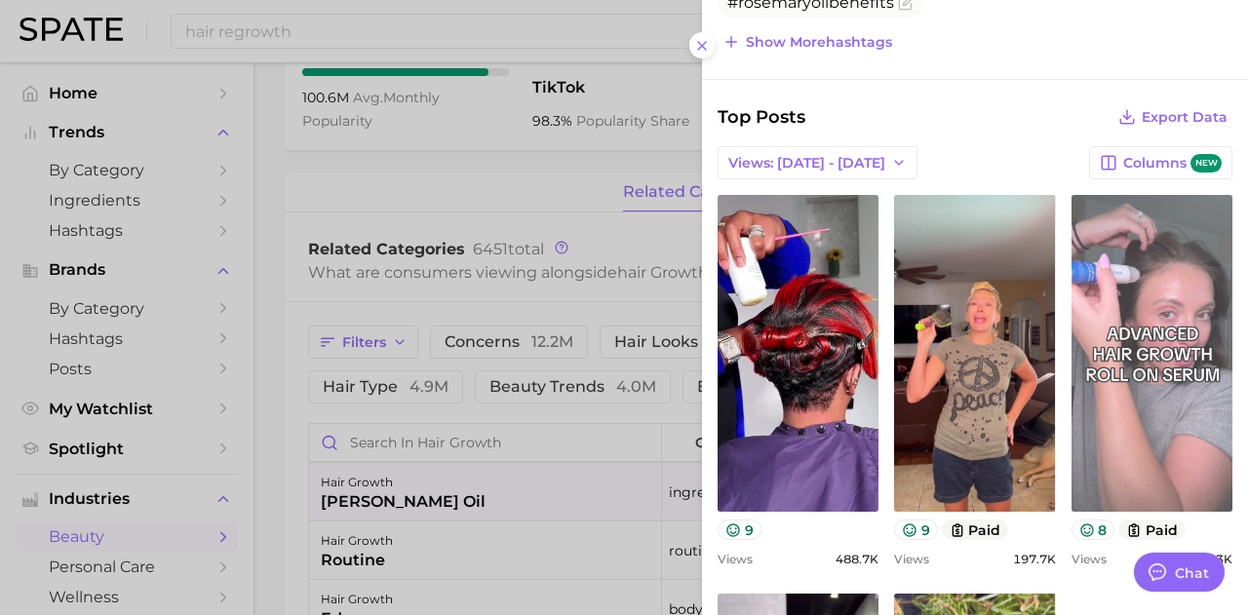
click at [1141, 380] on link "view post on TikTok" at bounding box center [1152, 353] width 161 height 317
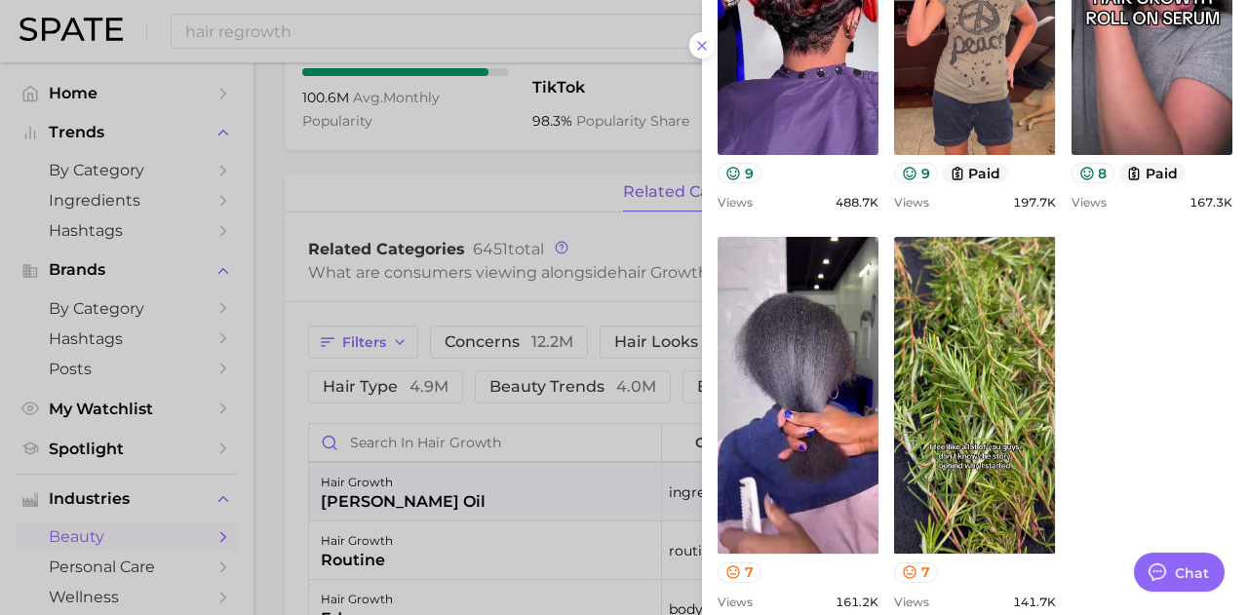
scroll to position [964, 0]
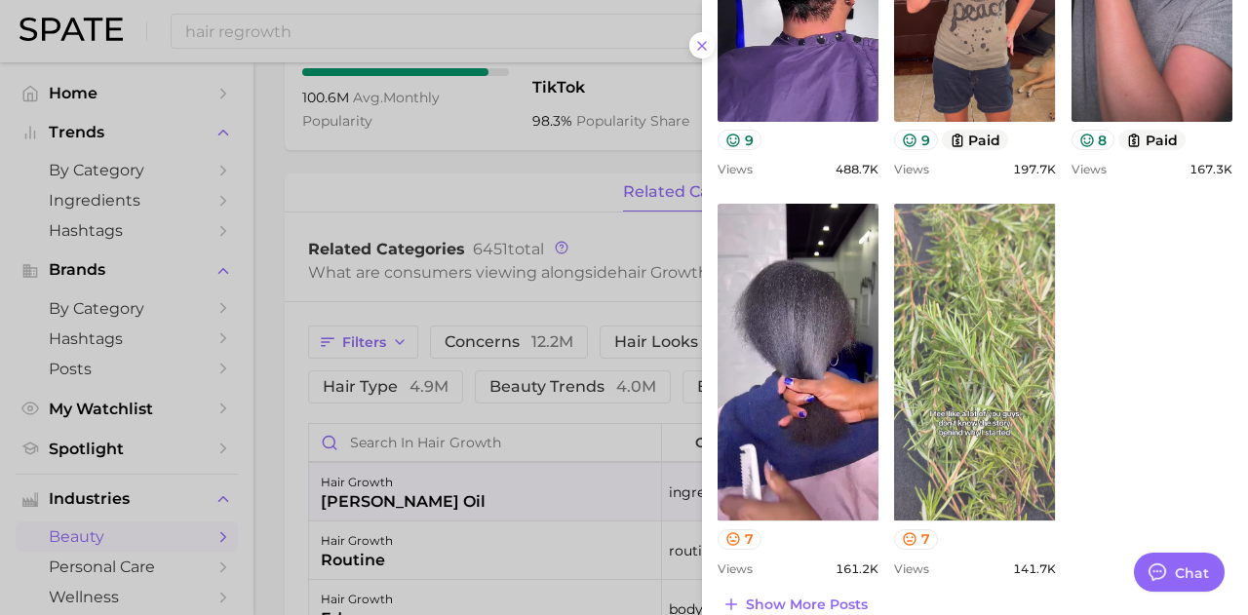
click at [994, 427] on link "view post on TikTok" at bounding box center [974, 362] width 161 height 317
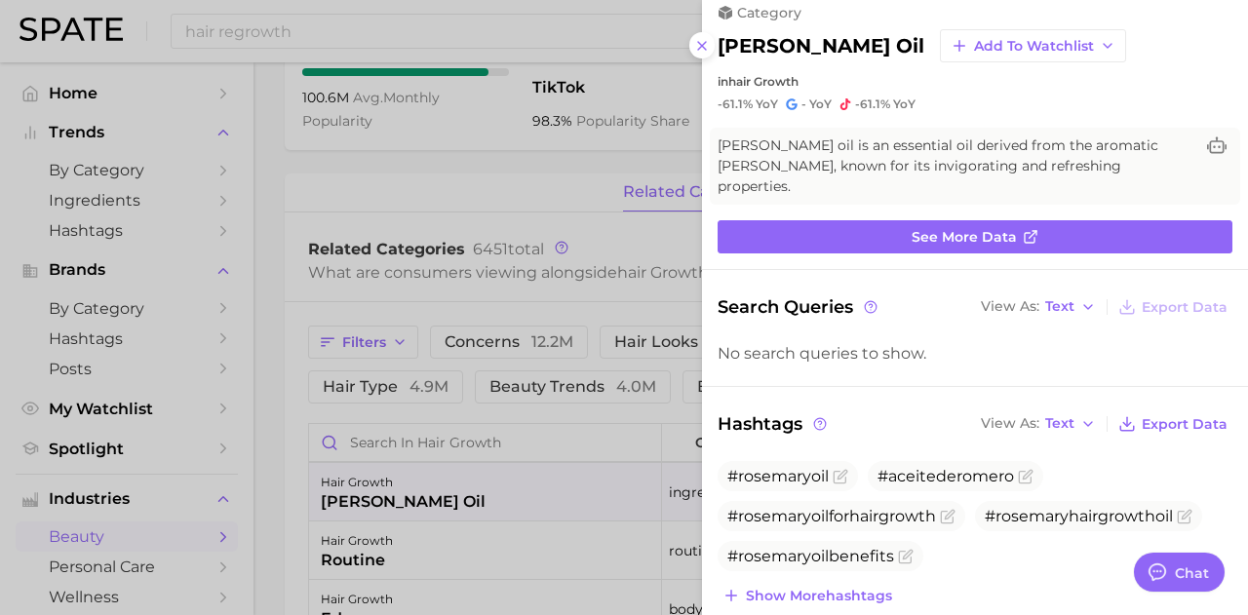
scroll to position [0, 0]
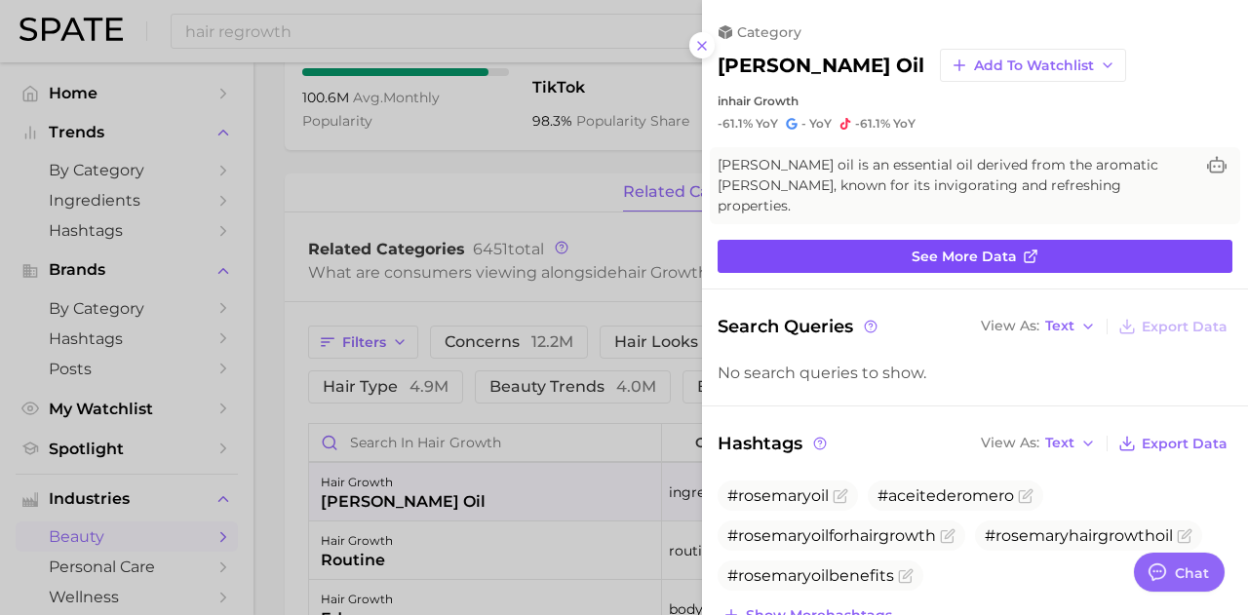
click at [1023, 249] on icon at bounding box center [1031, 257] width 16 height 16
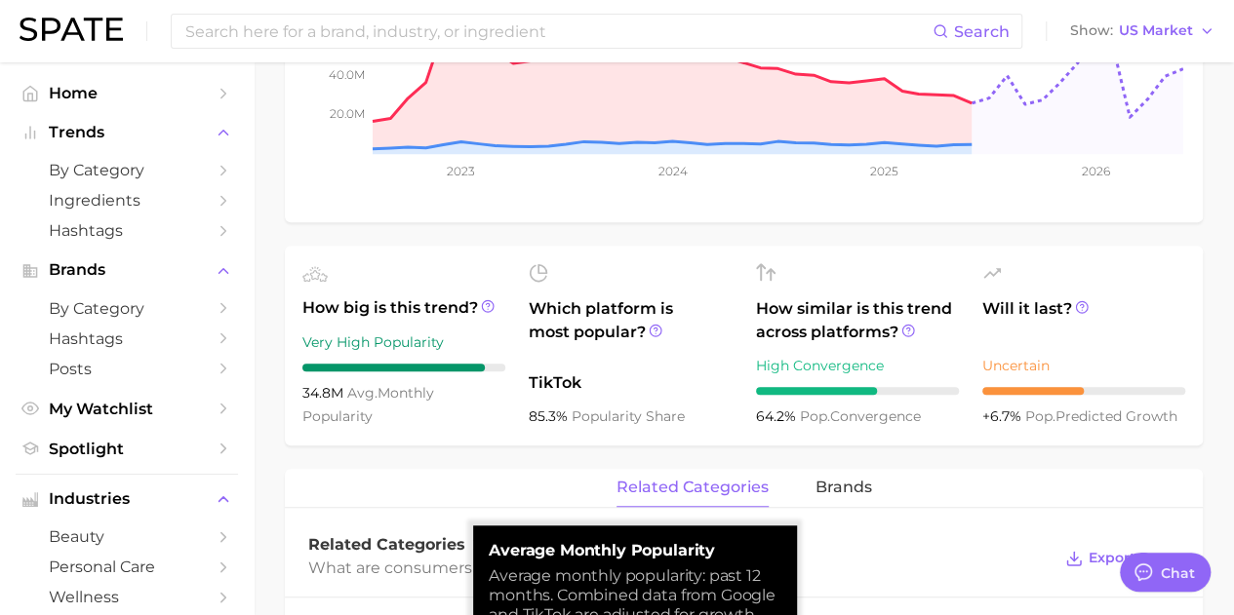
scroll to position [488, 0]
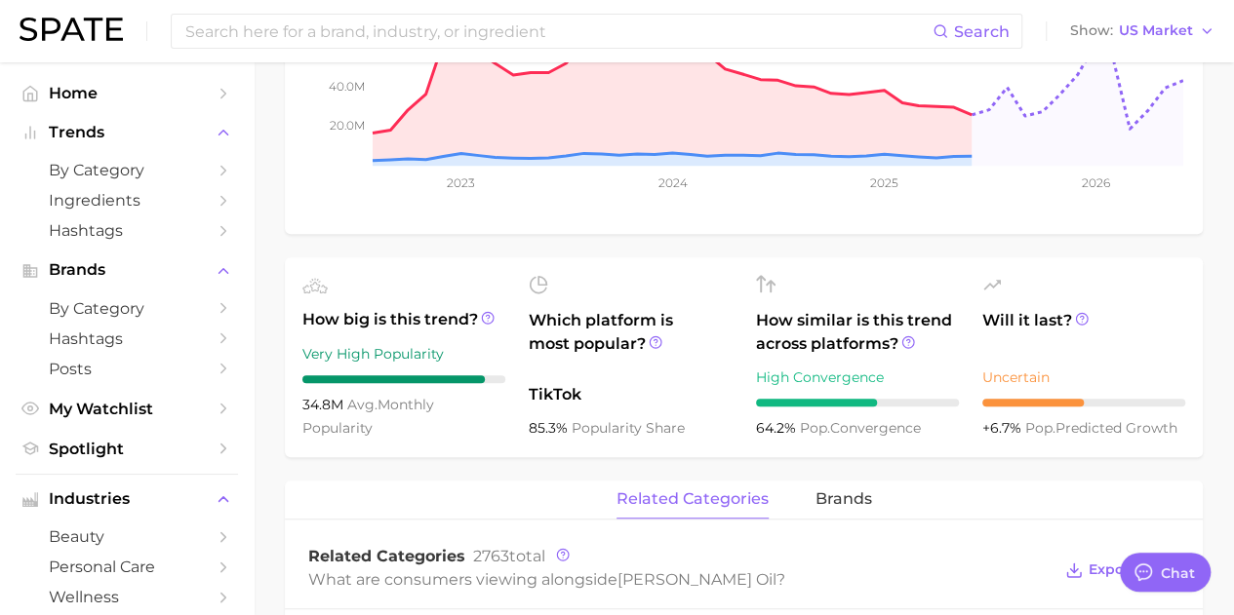
type input "hair regrowth"
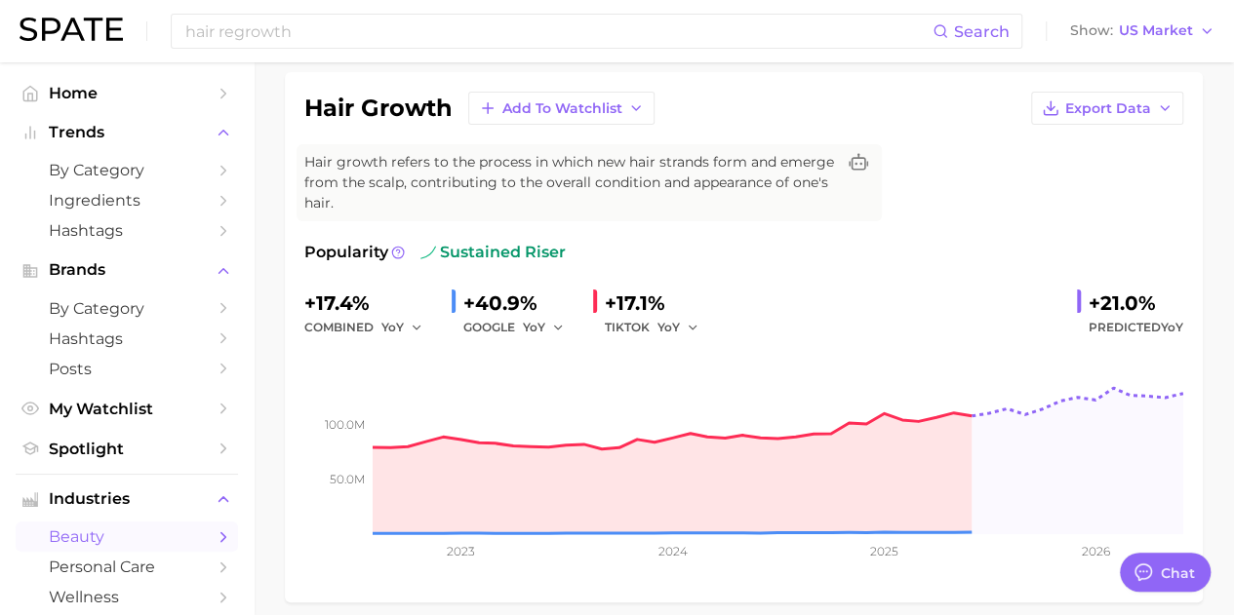
scroll to position [133, 0]
